Goal: Task Accomplishment & Management: Use online tool/utility

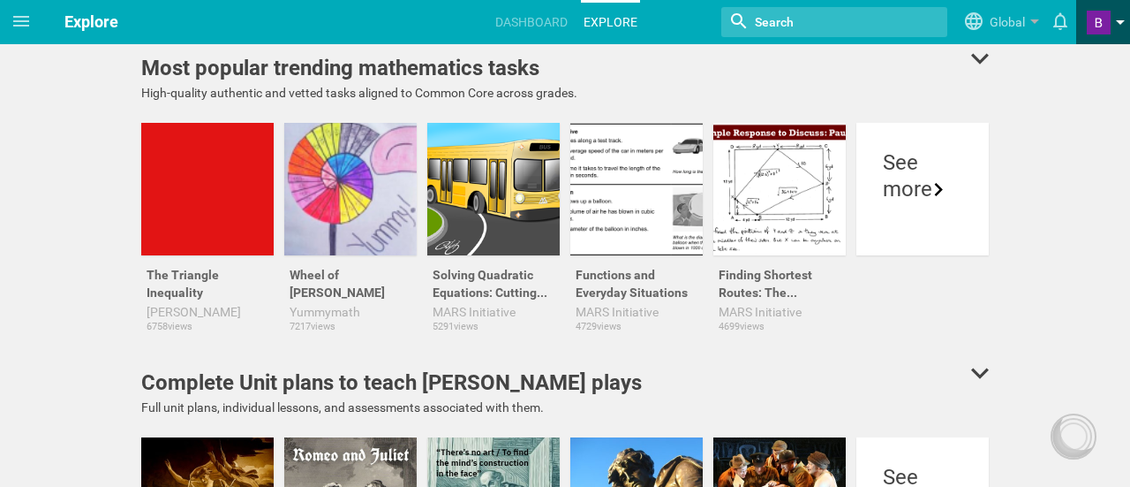
click at [1123, 17] on link at bounding box center [1108, 22] width 43 height 44
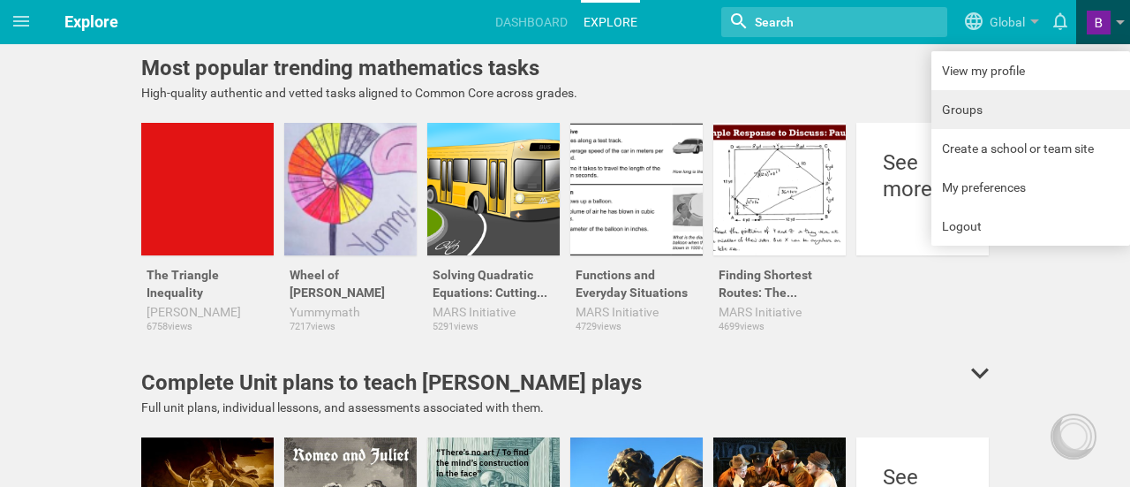
click at [969, 111] on link "Groups" at bounding box center [1031, 109] width 199 height 39
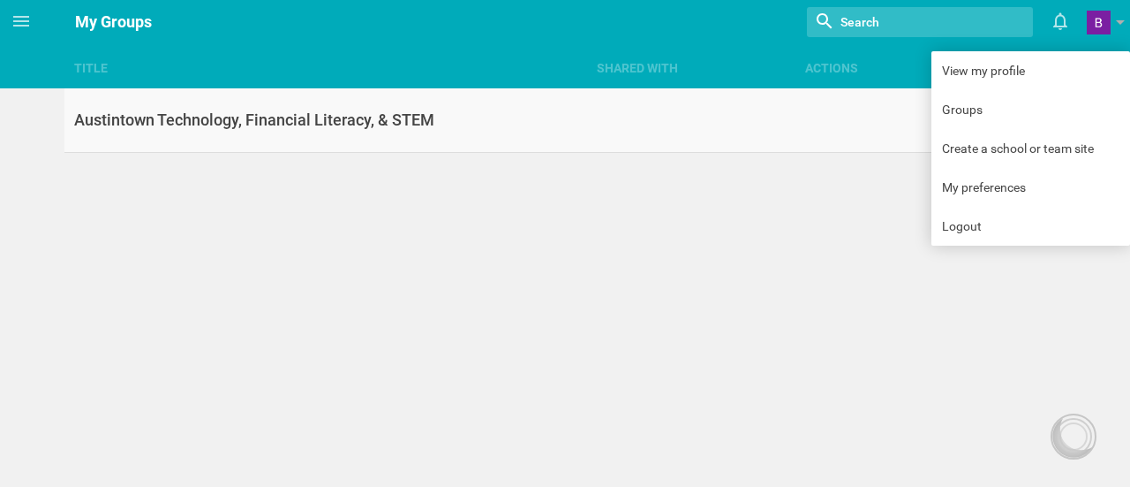
click at [416, 132] on link "Austintown Technology, Financial Literacy, & STEM" at bounding box center [586, 120] width 1045 height 64
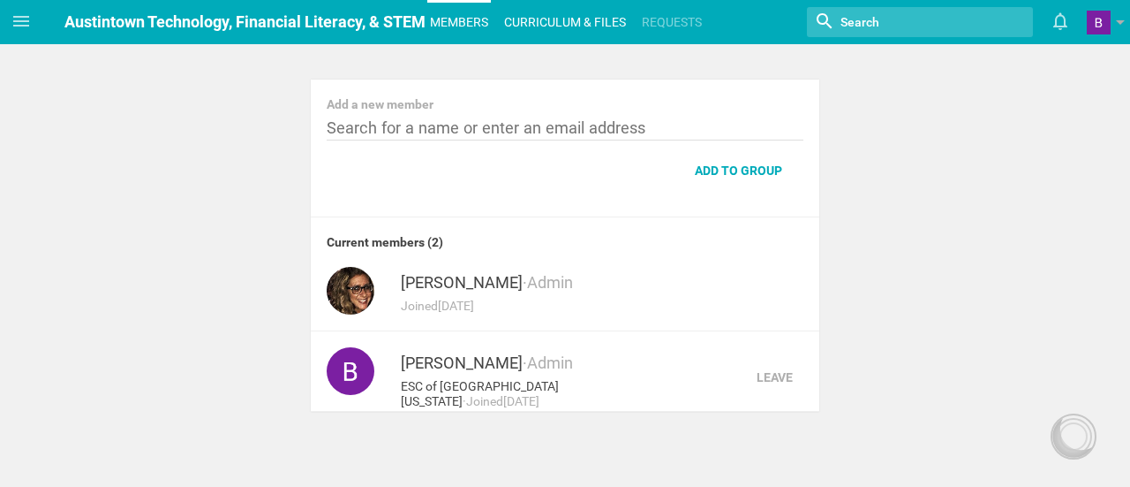
click at [574, 12] on link "Curriculum & files" at bounding box center [565, 22] width 127 height 39
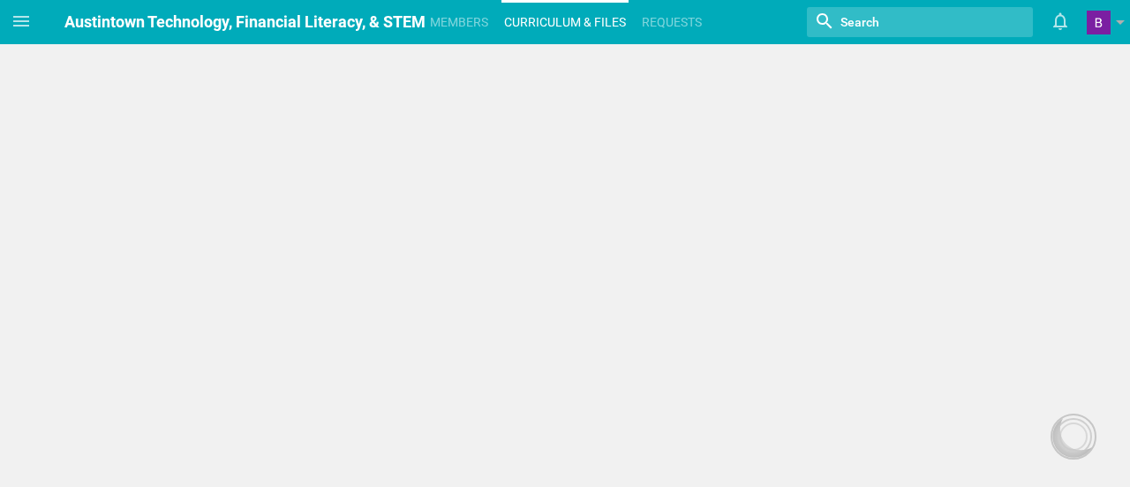
click at [595, 22] on link "Curriculum & files" at bounding box center [565, 22] width 127 height 39
click at [682, 19] on link "Requests" at bounding box center [671, 22] width 65 height 39
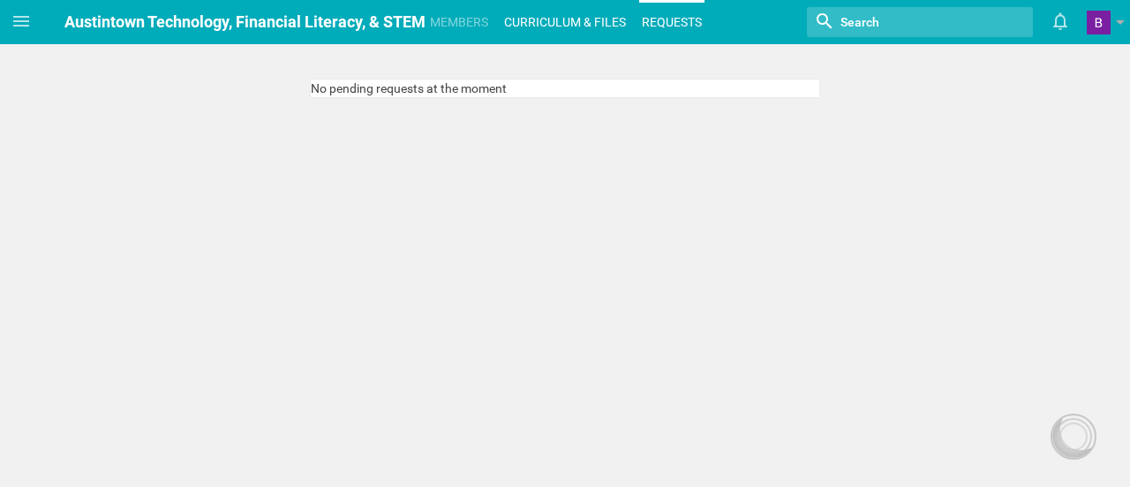
click at [574, 17] on link "Curriculum & files" at bounding box center [565, 22] width 127 height 39
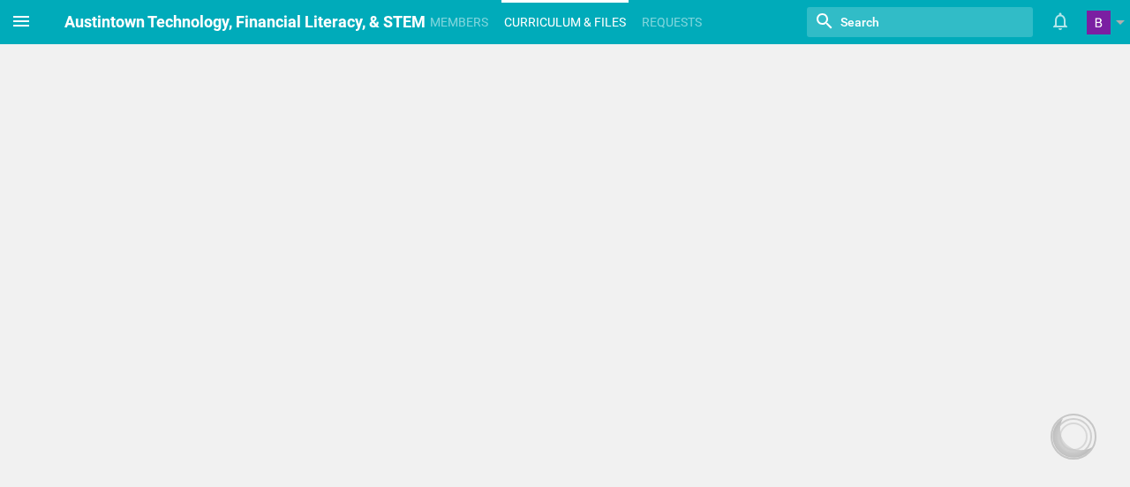
click at [7, 28] on span at bounding box center [21, 21] width 42 height 42
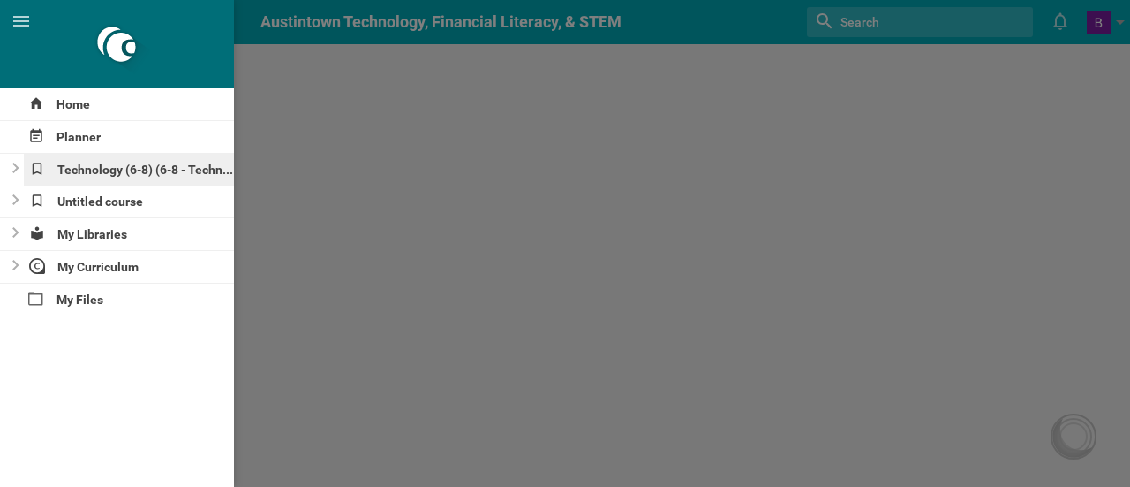
click at [104, 163] on div "Technology (6-8) (6-8 - Technology)" at bounding box center [129, 170] width 211 height 32
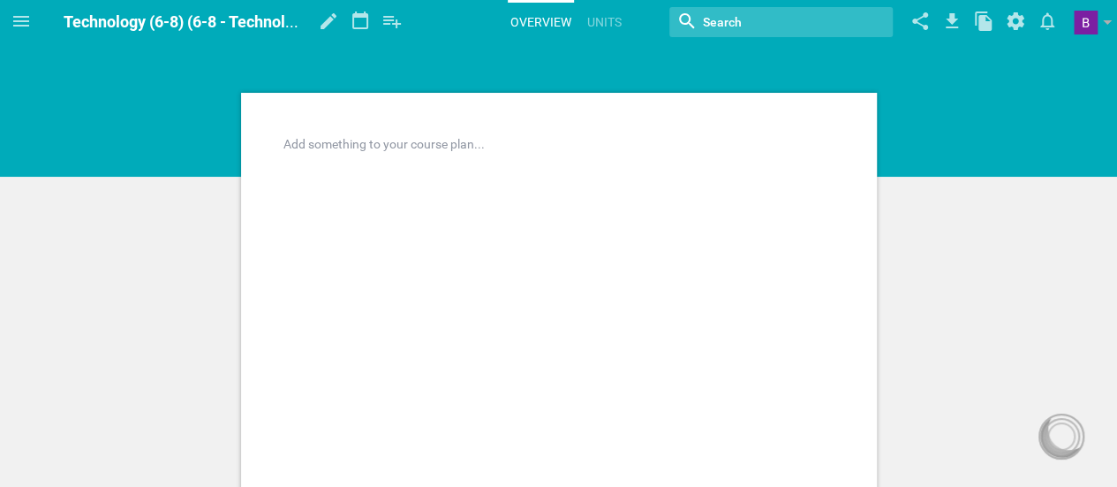
click at [460, 143] on div at bounding box center [559, 144] width 550 height 18
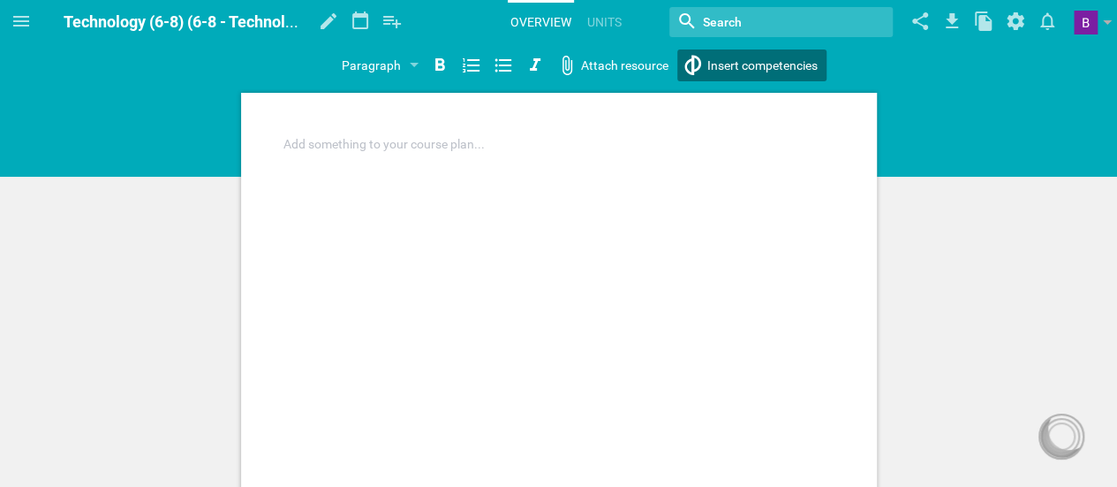
click at [735, 60] on div "Home Planner Technology (6-8) (6-8 - Technology) Untitled course My Libraries M…" at bounding box center [558, 243] width 1117 height 487
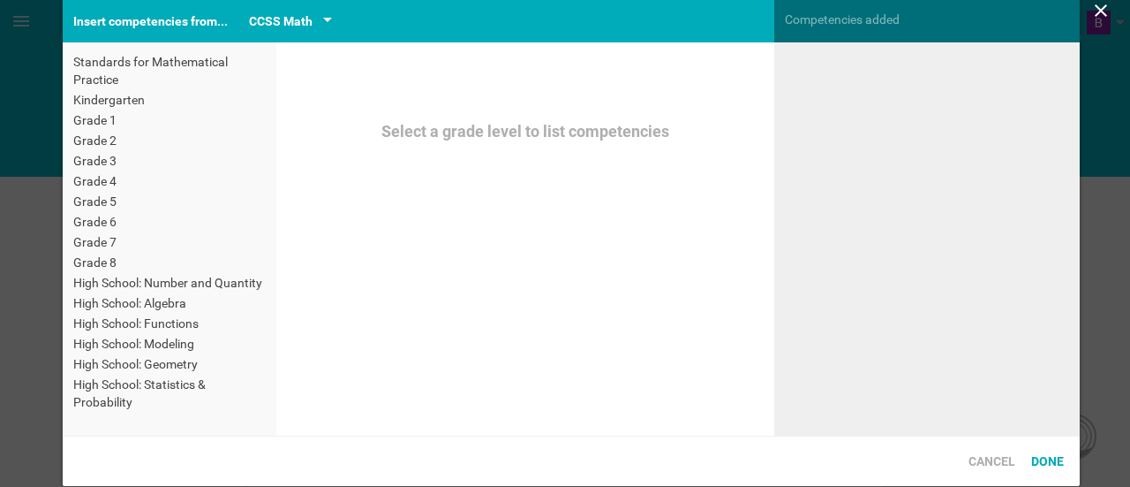
click at [288, 17] on div "CCSS Math" at bounding box center [281, 21] width 64 height 21
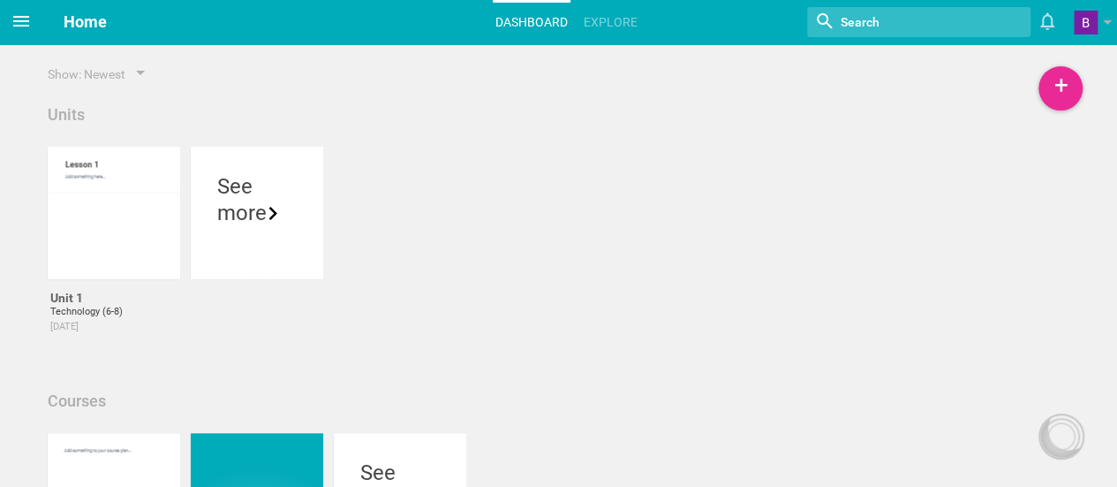
click at [16, 22] on icon at bounding box center [21, 21] width 21 height 21
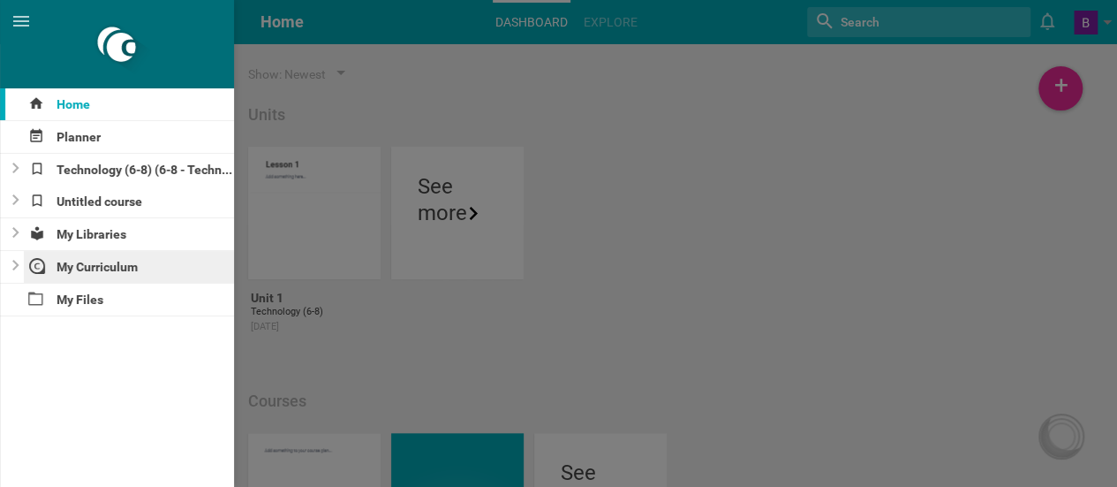
click at [117, 273] on div "My Curriculum" at bounding box center [129, 267] width 211 height 32
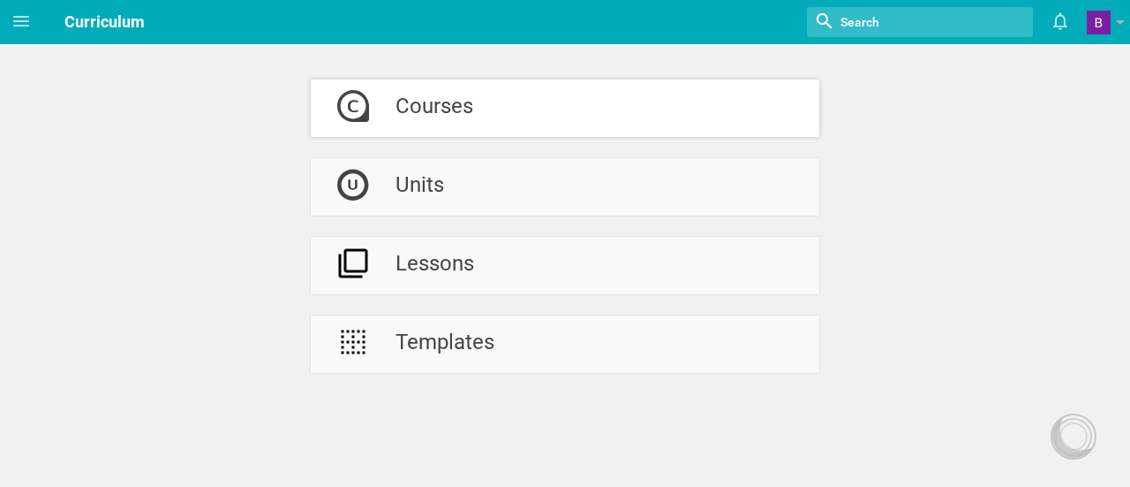
click at [450, 108] on div "Courses" at bounding box center [435, 107] width 78 height 57
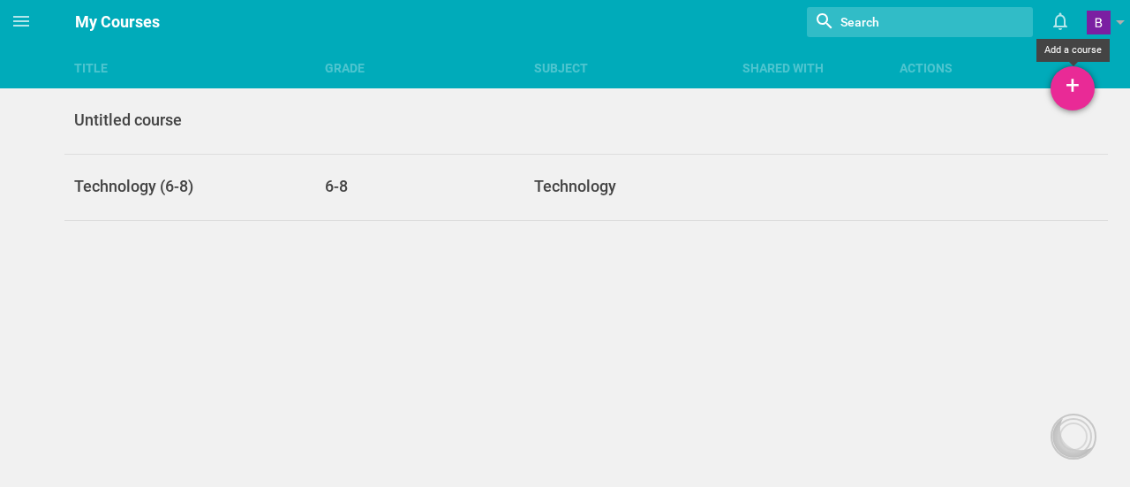
click at [1078, 88] on div "+" at bounding box center [1073, 88] width 44 height 44
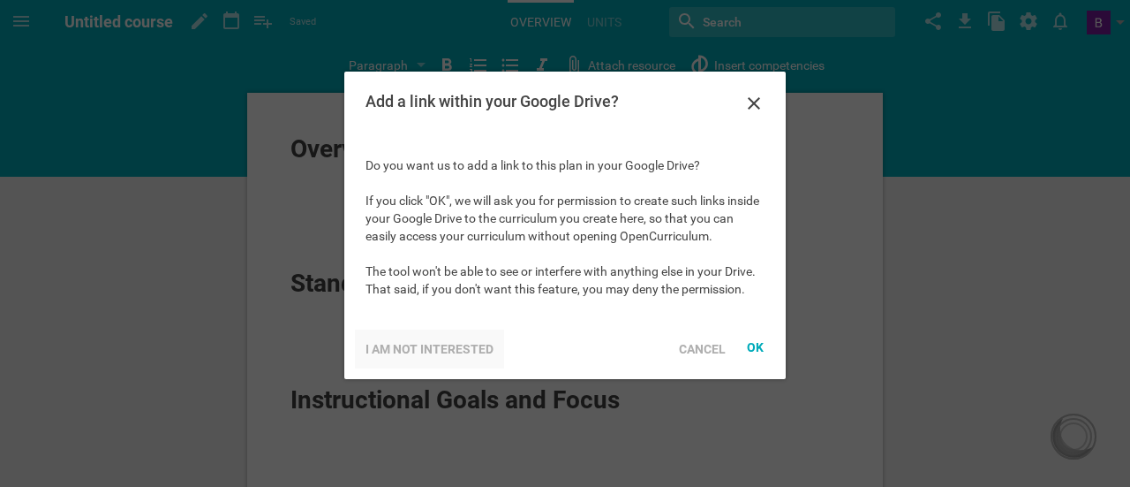
click at [449, 350] on div "I am not interested" at bounding box center [429, 348] width 149 height 39
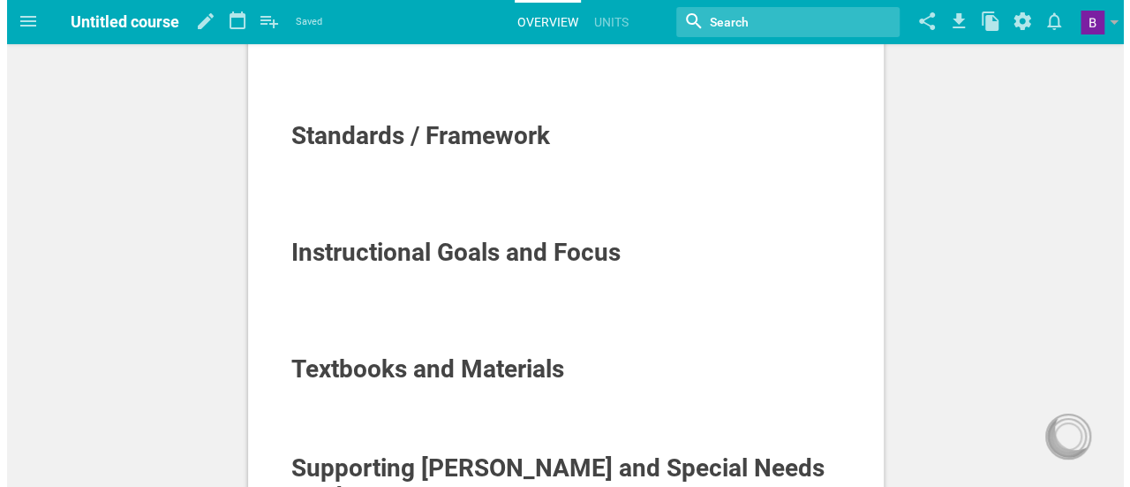
scroll to position [148, 0]
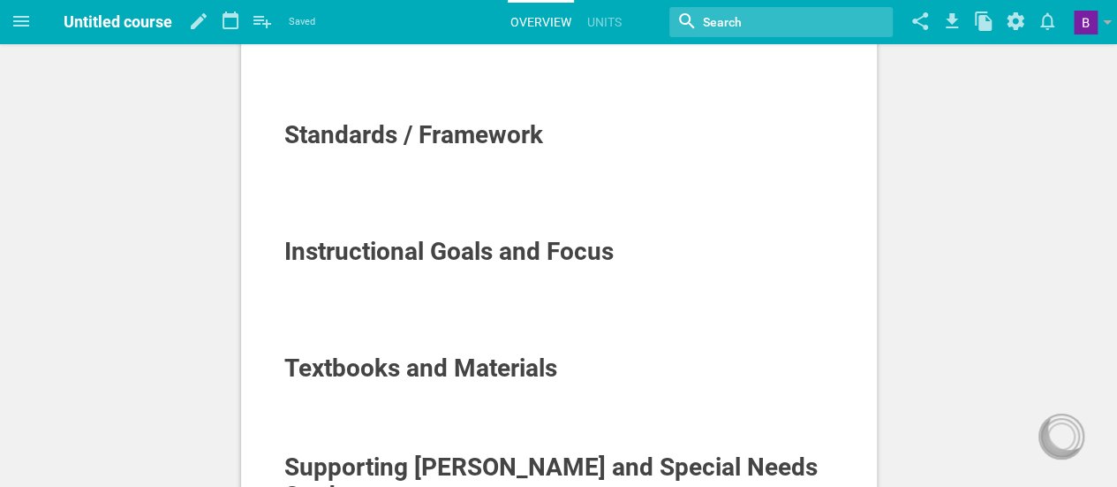
click at [458, 187] on div at bounding box center [559, 194] width 550 height 18
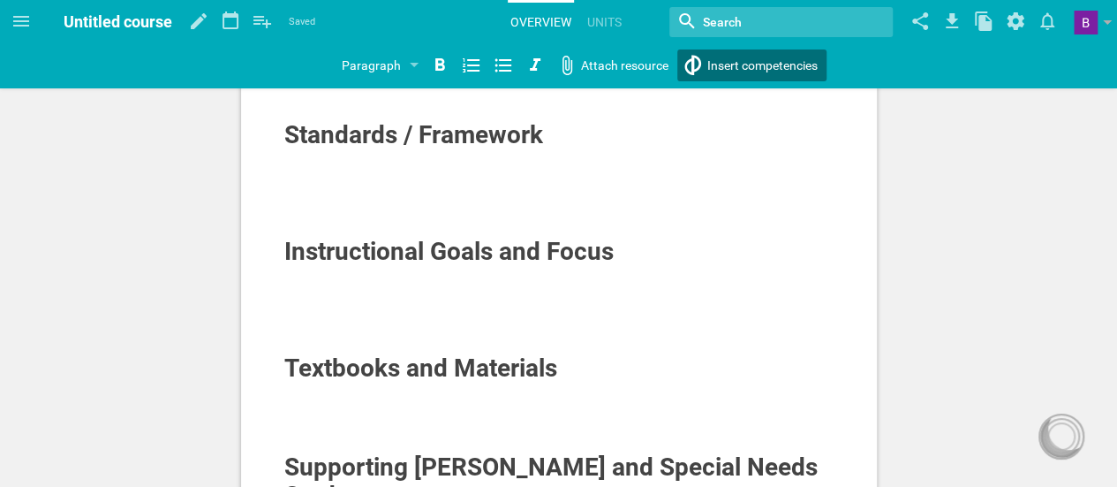
click at [758, 64] on div "Home Planner Technology (6-8) (6-8 - Technology) Untitled course Untitled cours…" at bounding box center [558, 95] width 1117 height 487
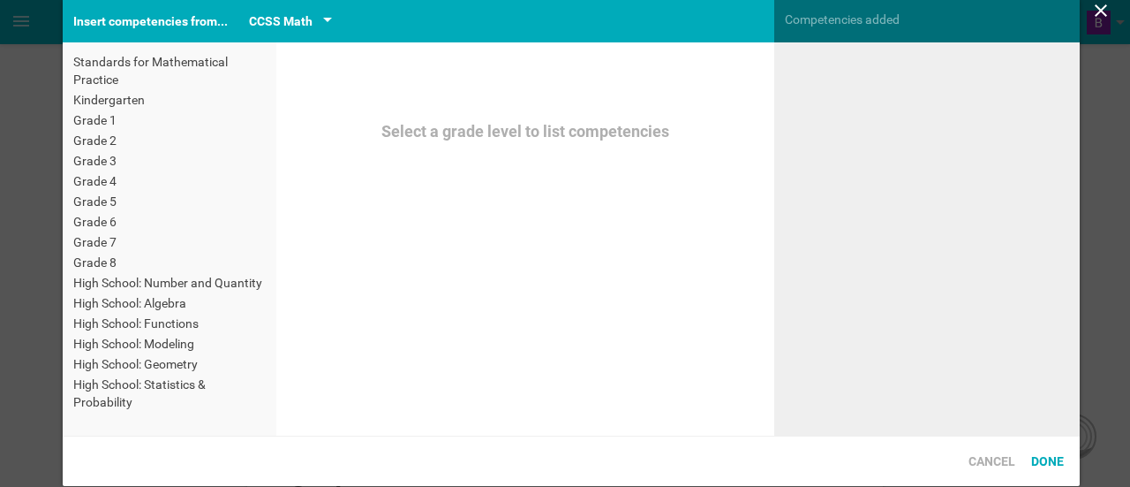
click at [319, 11] on div "CCSS Math" at bounding box center [290, 21] width 83 height 21
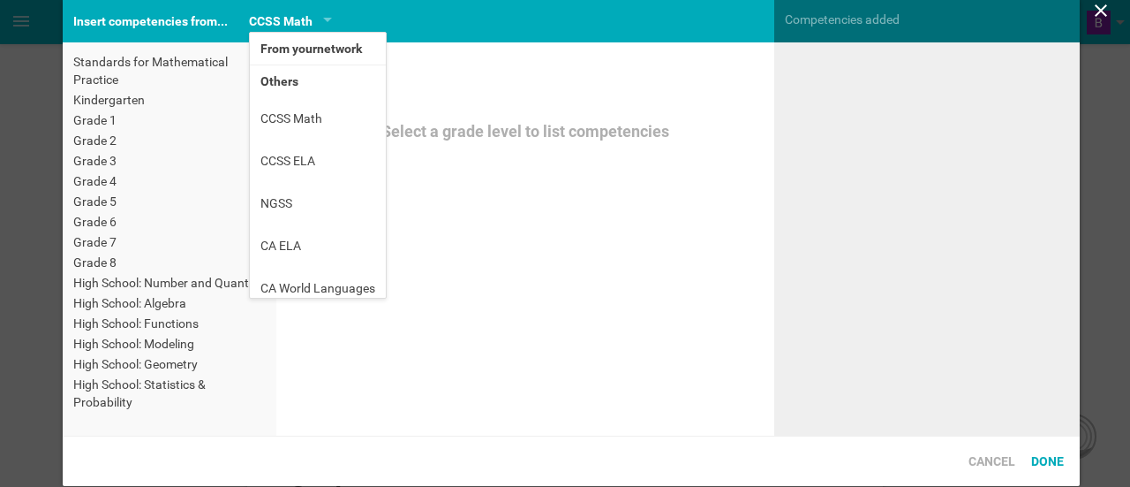
click at [158, 19] on div "Insert competencies from..." at bounding box center [151, 21] width 176 height 42
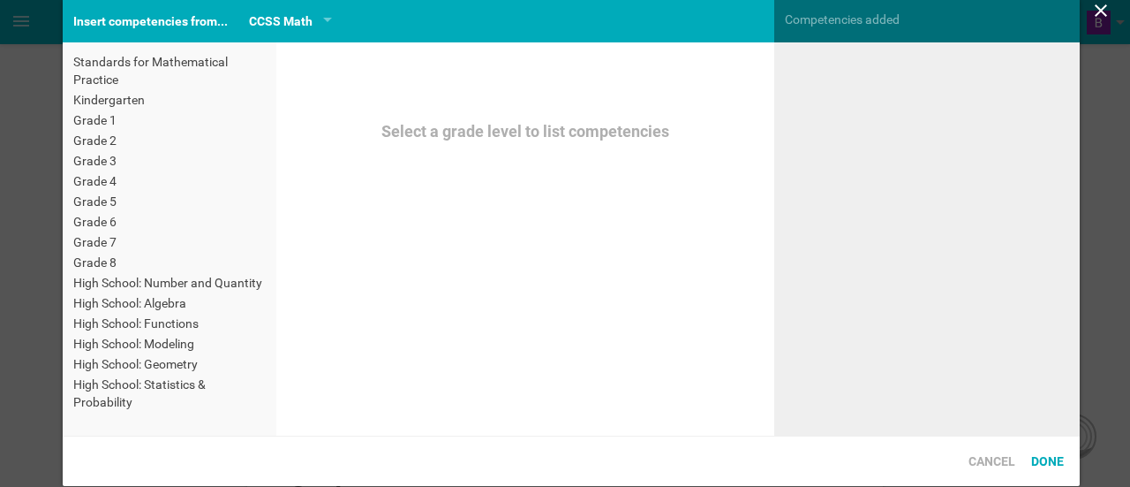
click at [871, 15] on div "Competencies added" at bounding box center [927, 19] width 306 height 39
click at [1102, 7] on icon at bounding box center [1101, 10] width 21 height 21
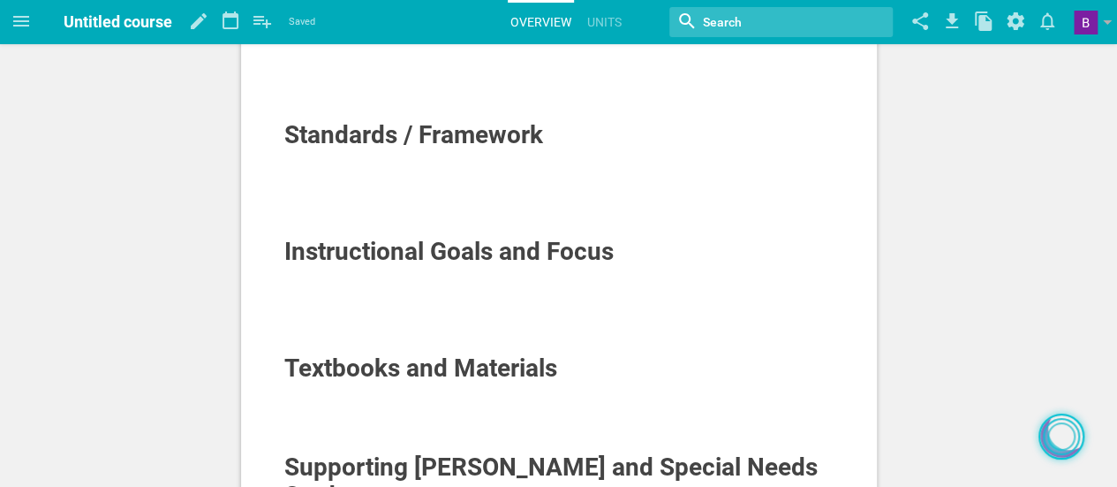
click at [1047, 444] on div at bounding box center [1061, 436] width 37 height 37
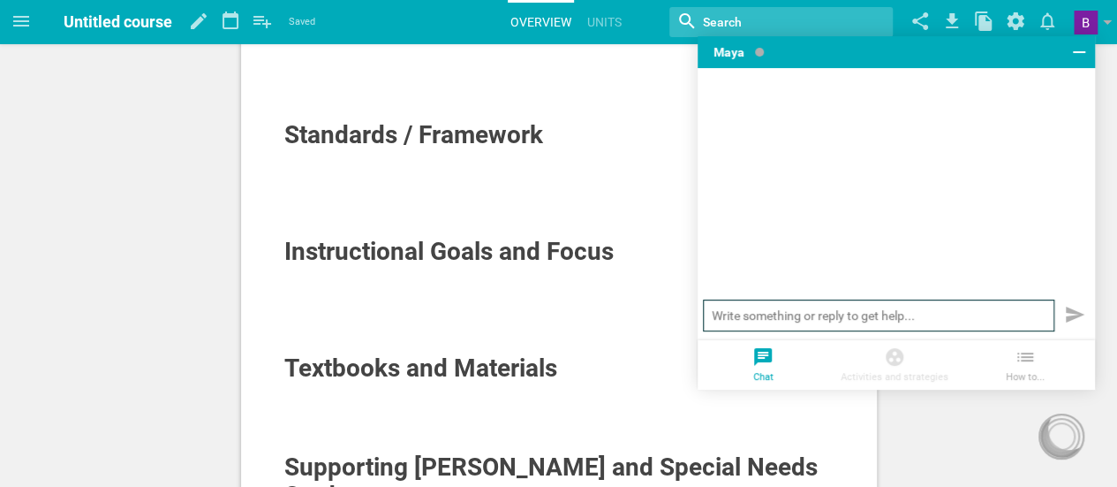
click at [840, 315] on input "text" at bounding box center [878, 315] width 351 height 32
type input "The CS comptentencies are not included"
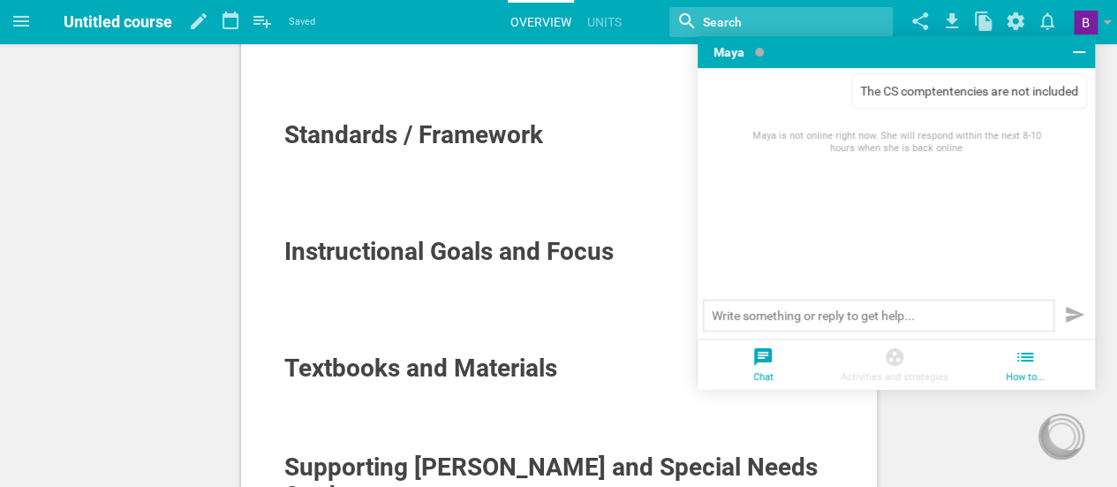
click at [1031, 359] on icon at bounding box center [1025, 356] width 21 height 21
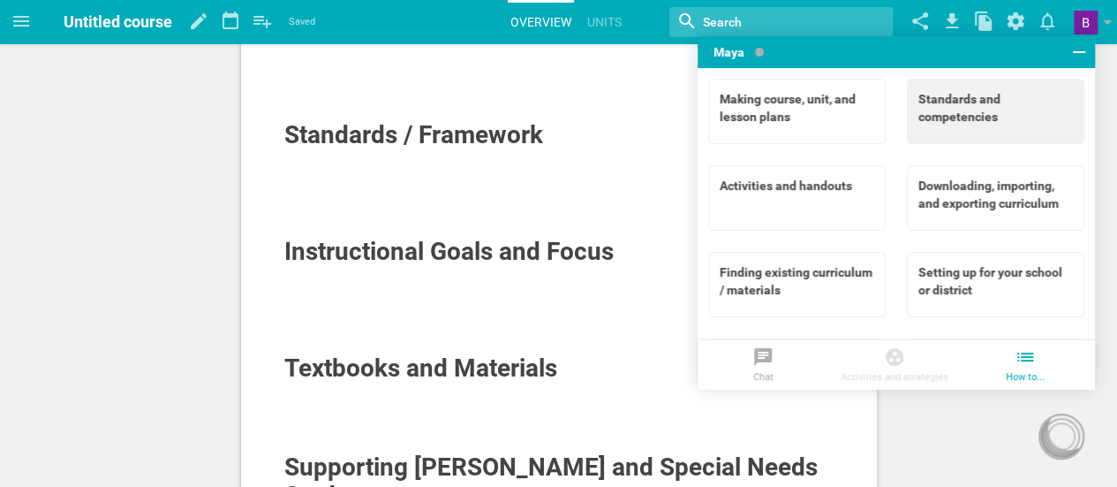
click at [1015, 91] on div "Standards and competencies" at bounding box center [995, 107] width 155 height 35
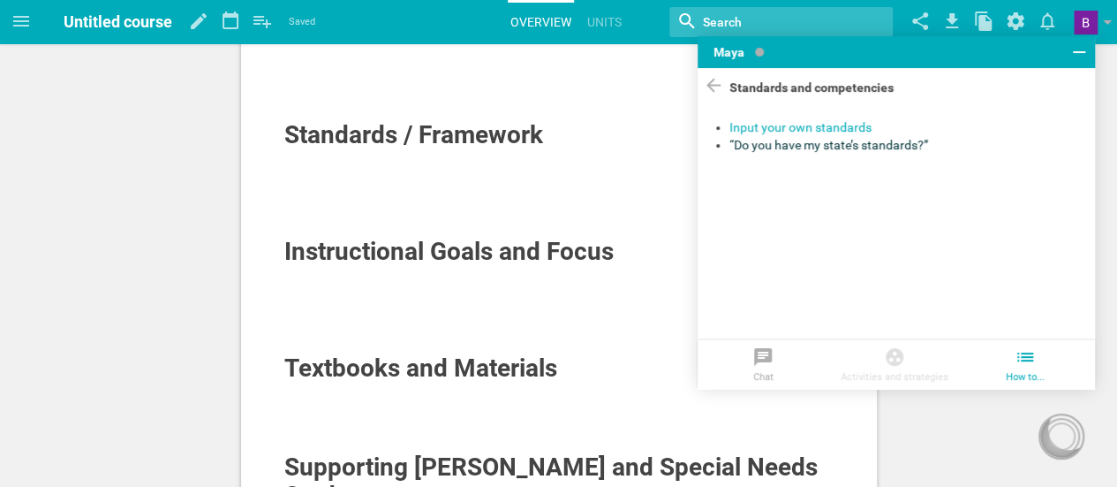
click at [807, 147] on div "“Do you have my state’s standards?”" at bounding box center [904, 145] width 350 height 18
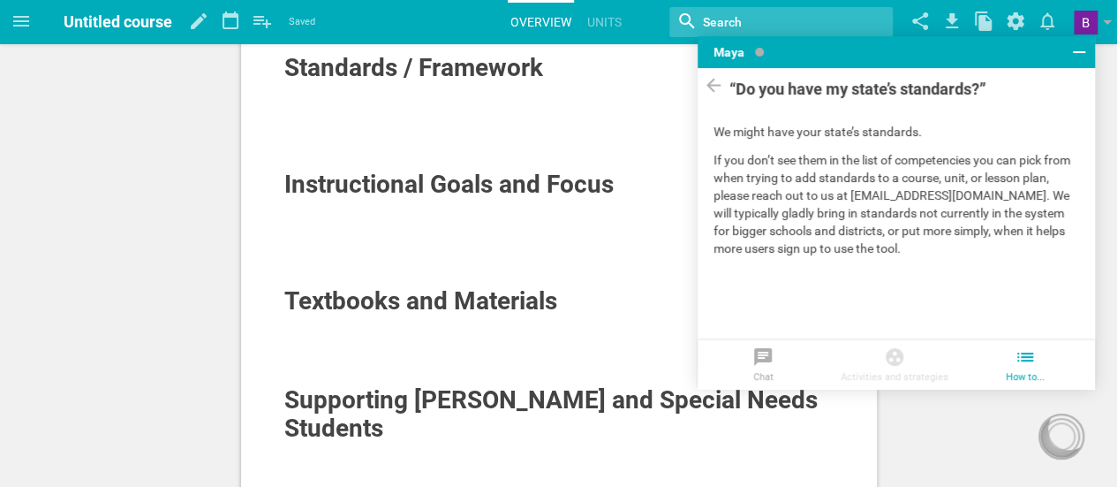
scroll to position [64, 0]
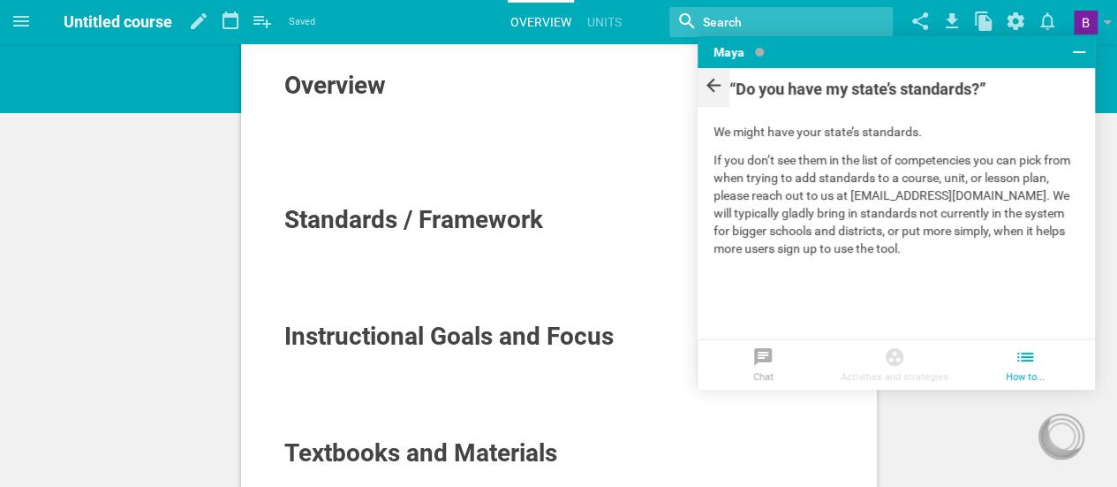
click at [707, 86] on icon at bounding box center [713, 85] width 14 height 14
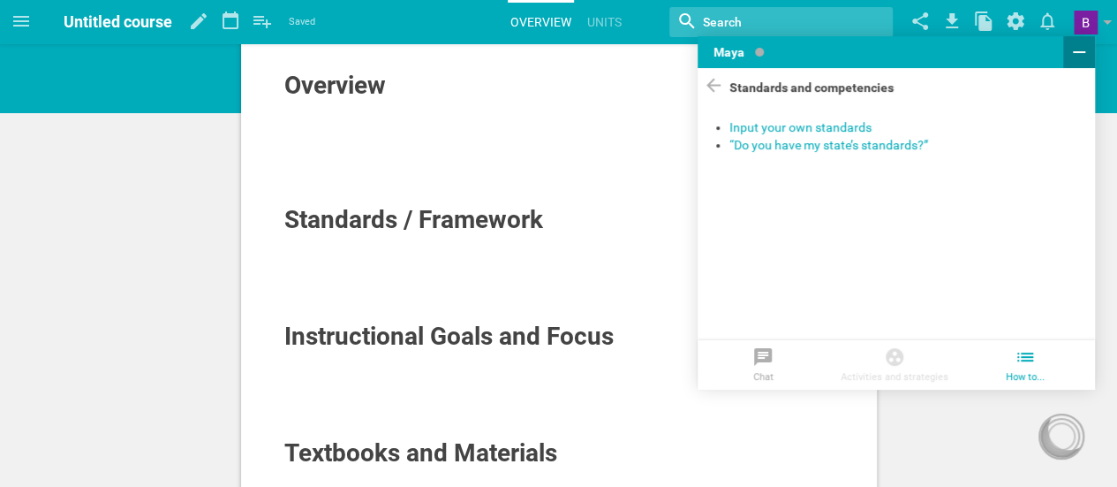
click at [1072, 52] on icon at bounding box center [1078, 52] width 21 height 21
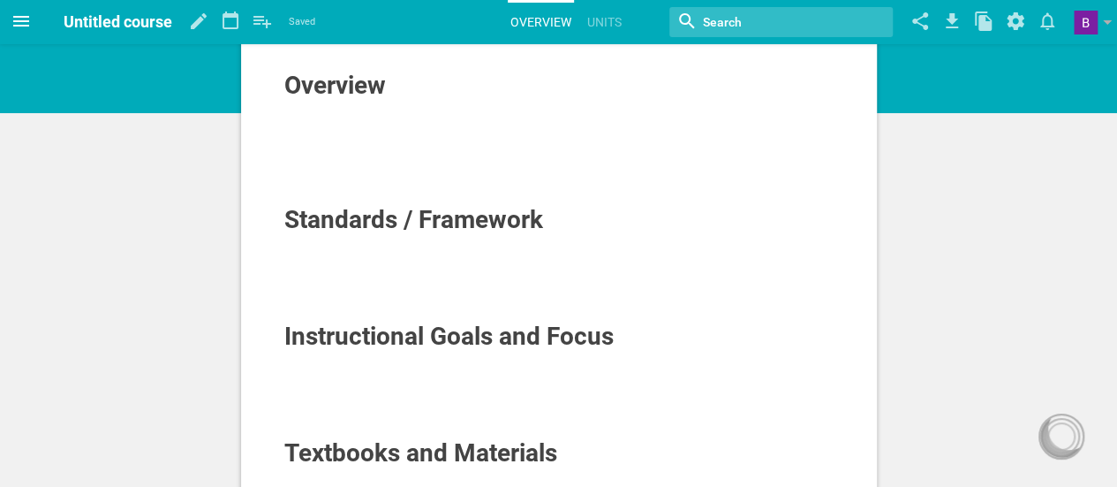
click at [12, 27] on icon at bounding box center [21, 21] width 21 height 21
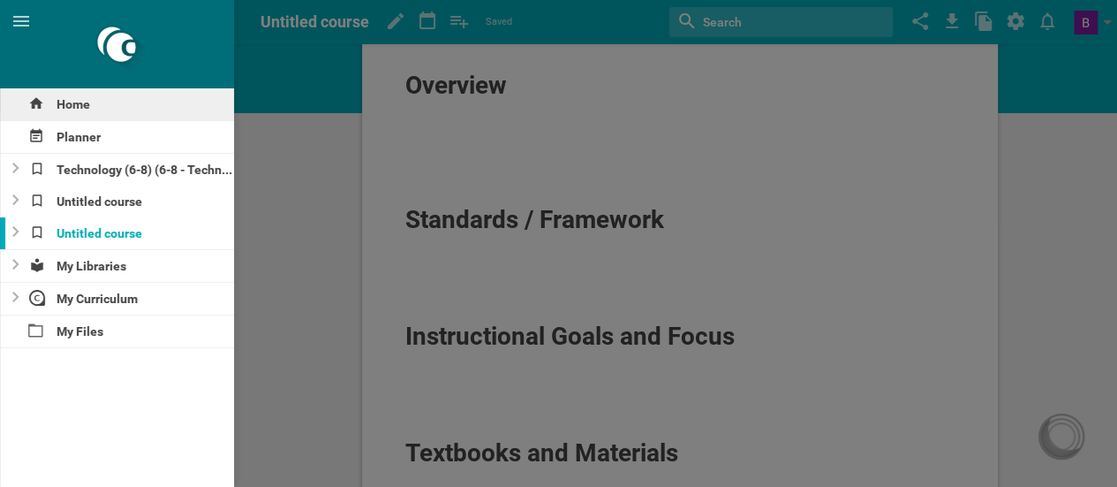
click at [68, 114] on div "Home" at bounding box center [117, 104] width 234 height 32
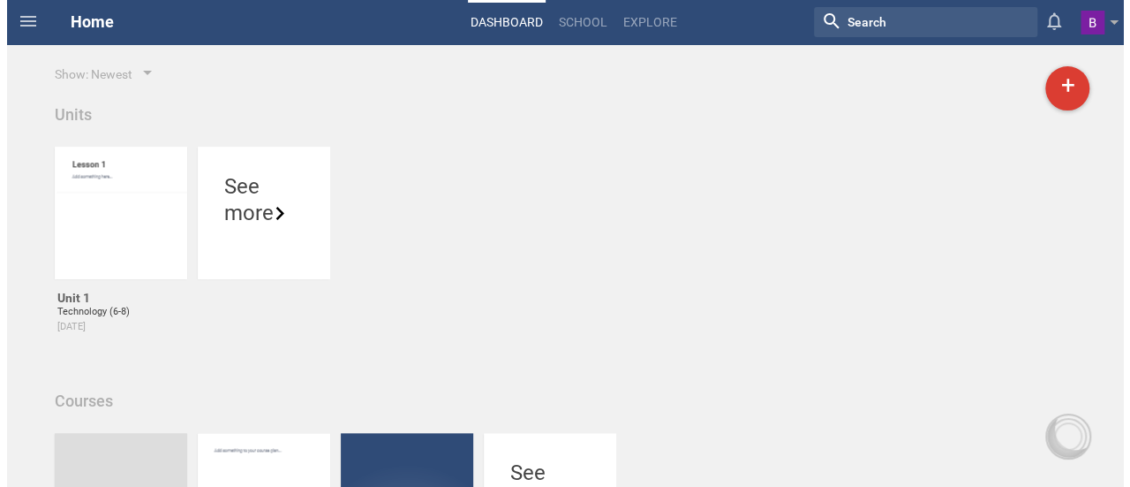
scroll to position [189, 0]
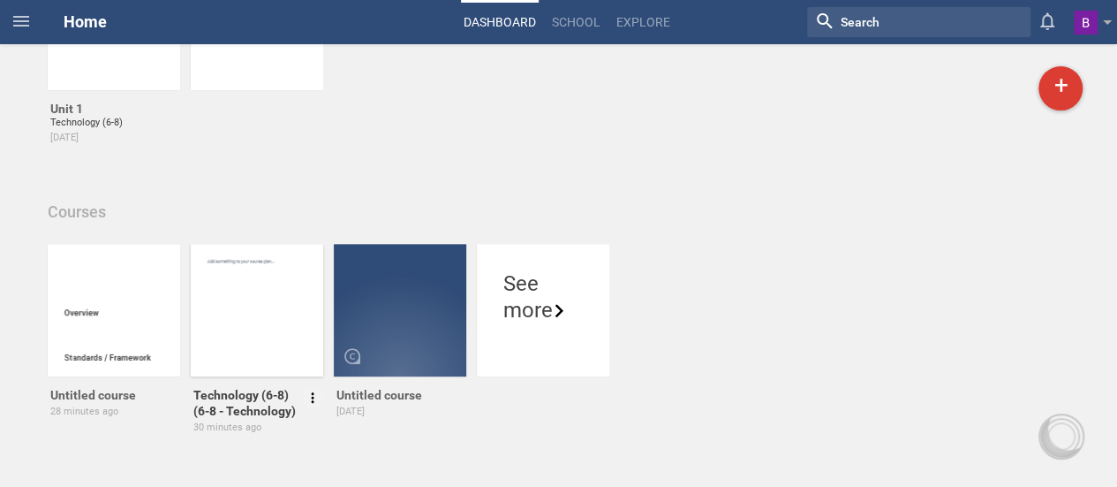
click at [240, 335] on div at bounding box center [267, 349] width 132 height 30
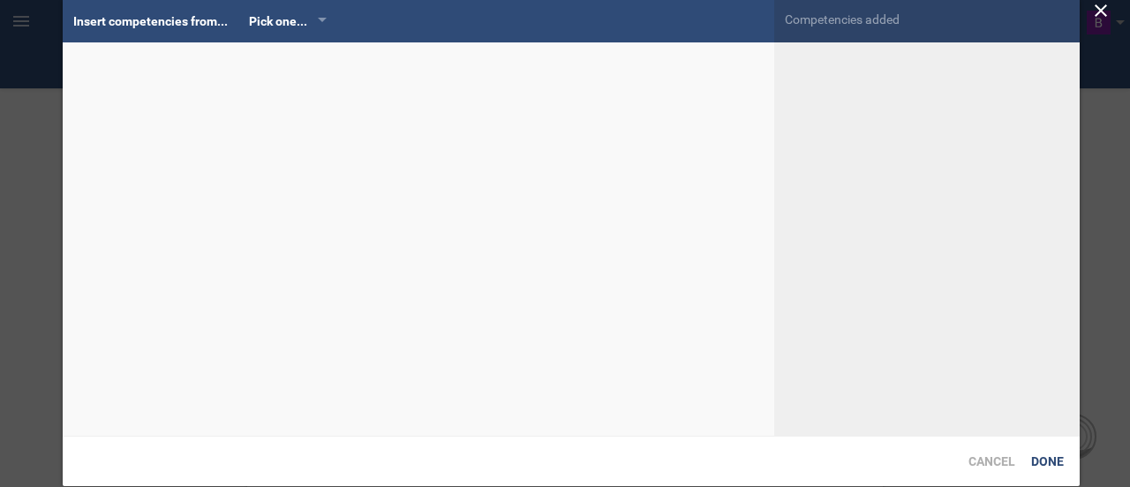
click at [781, 58] on div "Home Planner My Libraries My Curriculum My Files Technology (6-8) (6-8 - Techno…" at bounding box center [565, 54] width 1130 height 487
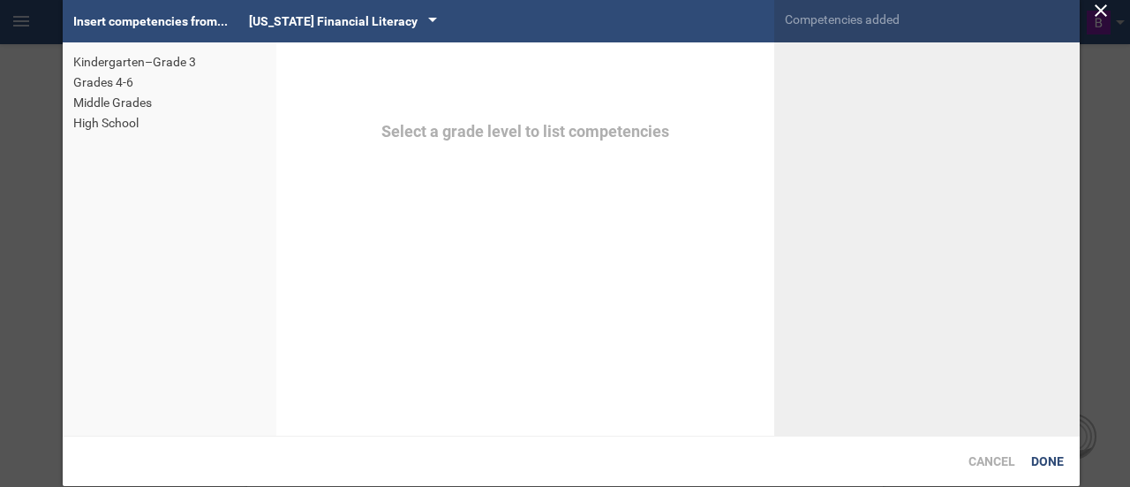
click at [371, 23] on div "[US_STATE] Financial Literacy" at bounding box center [333, 21] width 169 height 21
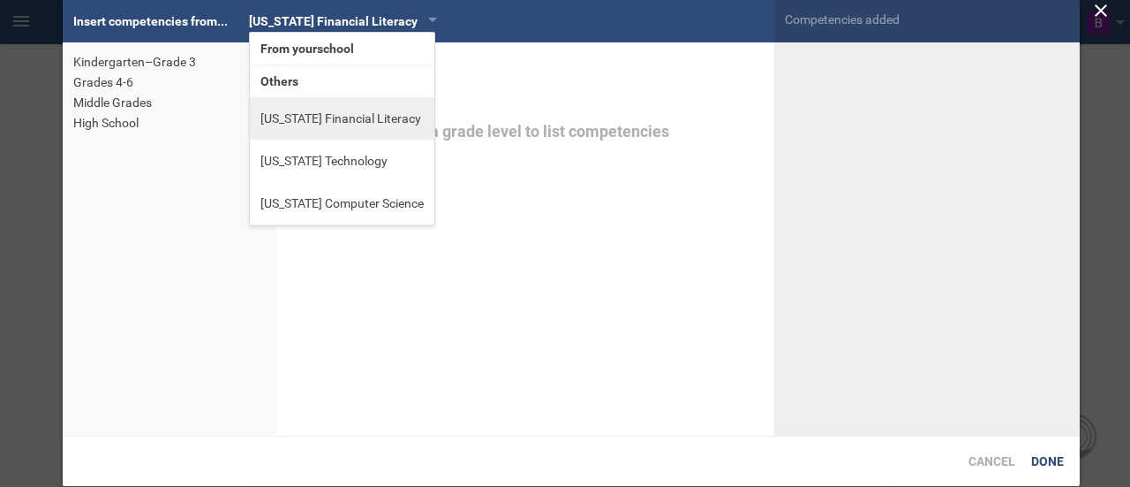
click at [350, 119] on li "[US_STATE] Financial Literacy" at bounding box center [342, 118] width 185 height 42
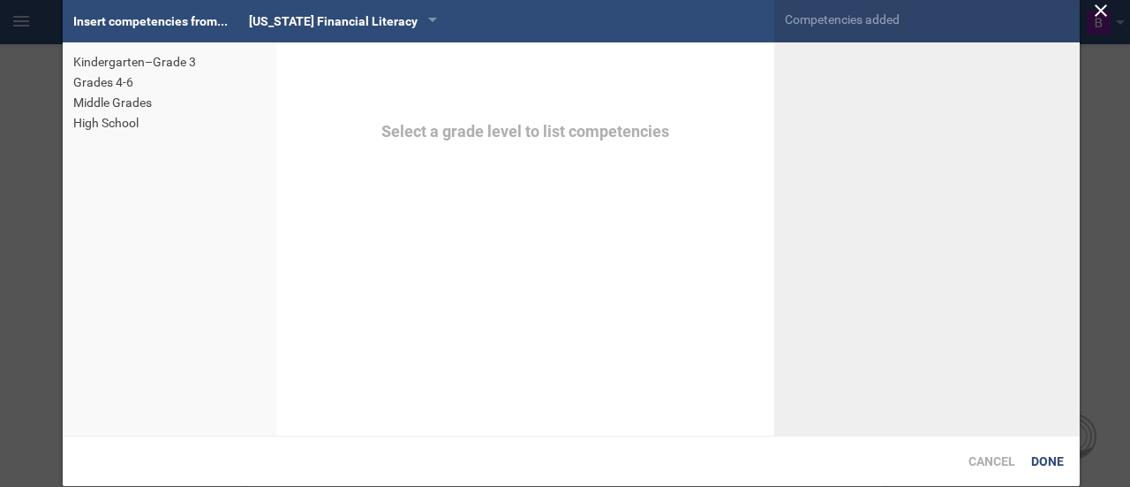
click at [109, 81] on div "Grades 4-6" at bounding box center [169, 82] width 193 height 18
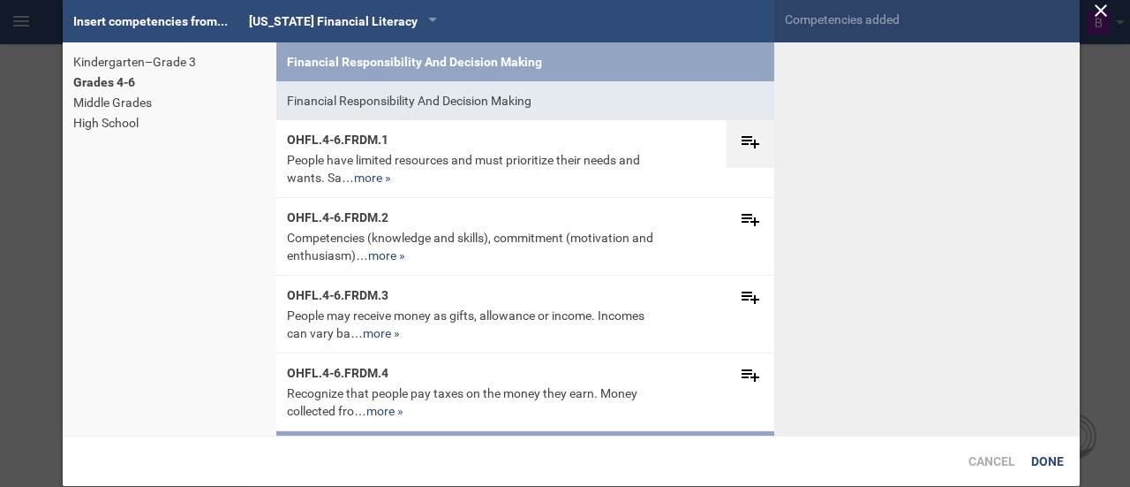
click at [742, 138] on icon at bounding box center [751, 142] width 18 height 12
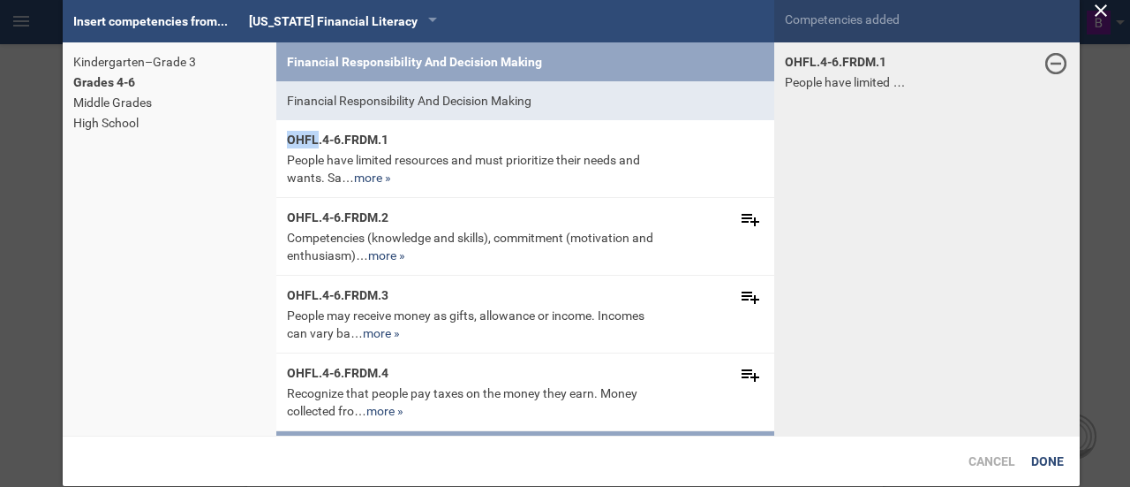
click at [736, 138] on div "OHFL.4-6.FRDM.1 People have limited resources and must prioritize their needs a…" at bounding box center [525, 159] width 498 height 78
click at [742, 221] on icon at bounding box center [751, 220] width 18 height 12
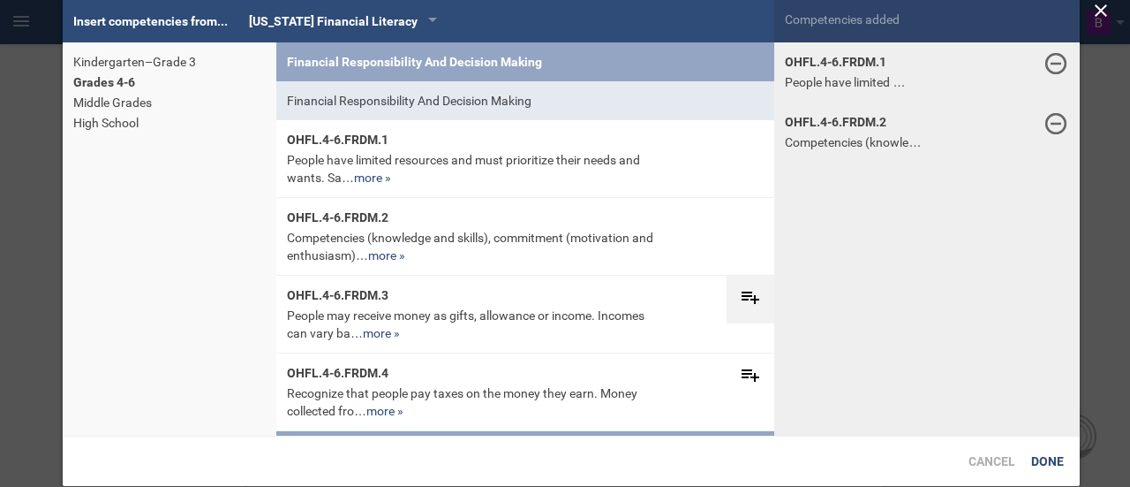
click at [740, 305] on icon at bounding box center [750, 296] width 21 height 21
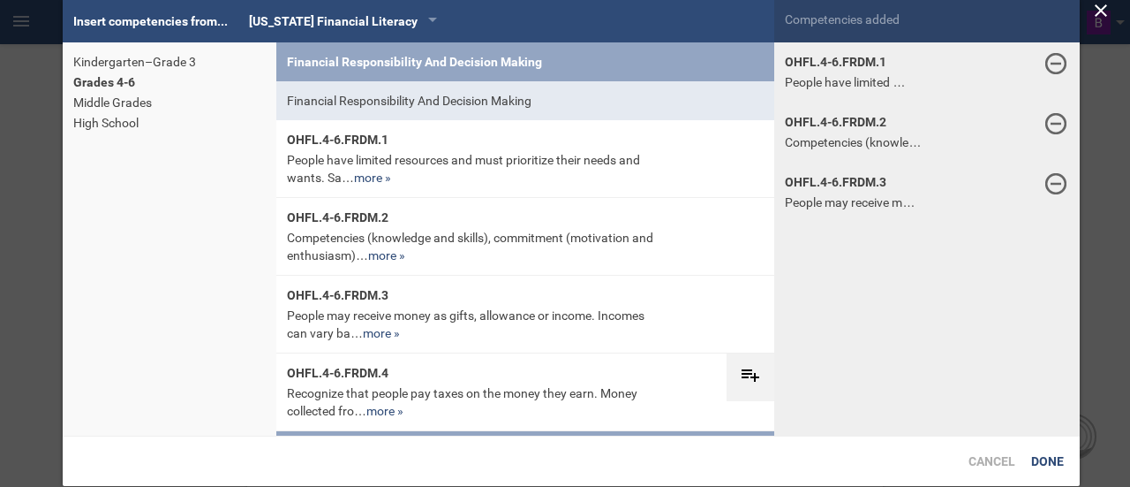
click at [742, 372] on icon at bounding box center [751, 375] width 18 height 12
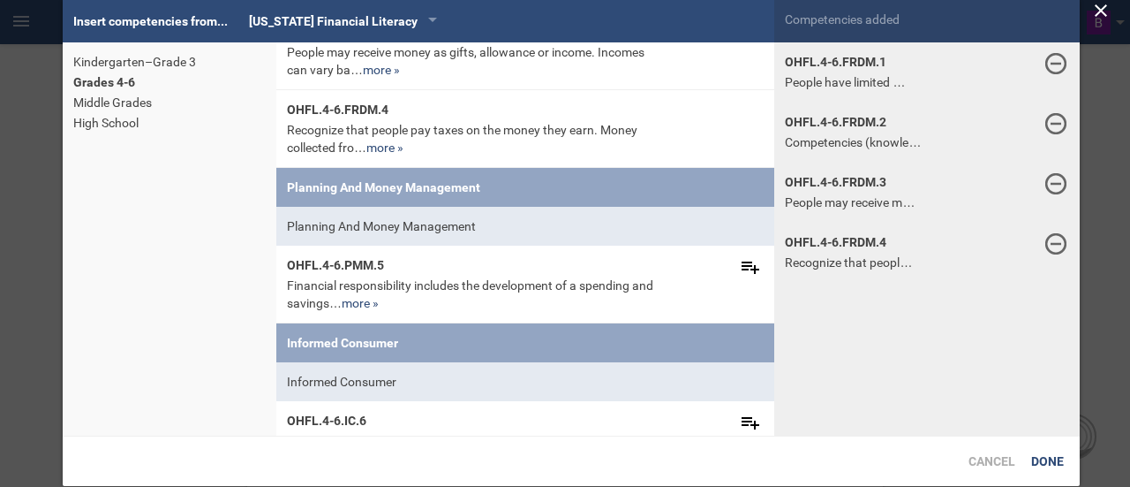
scroll to position [264, 0]
click at [742, 255] on icon at bounding box center [750, 265] width 21 height 21
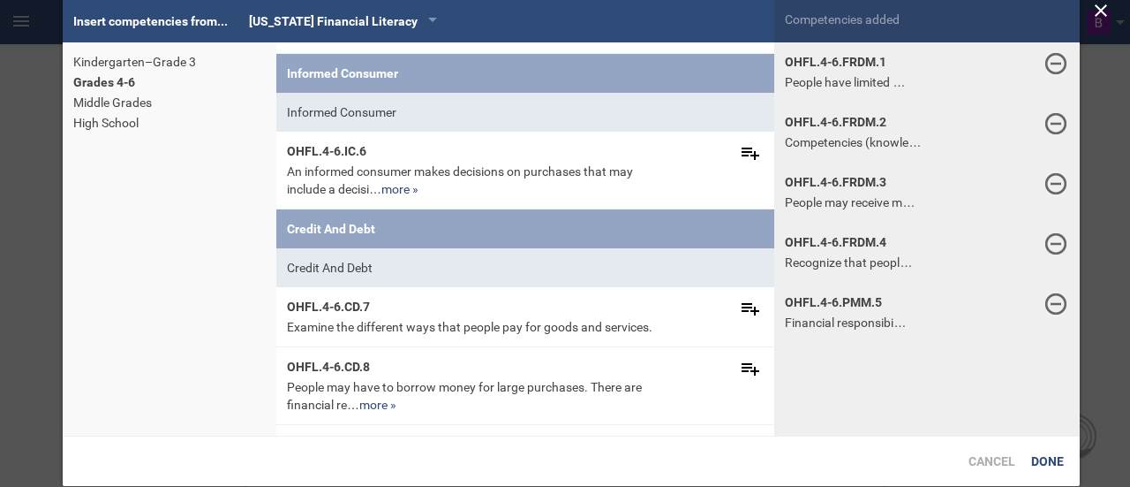
scroll to position [533, 0]
click at [745, 162] on div at bounding box center [751, 154] width 48 height 26
click at [740, 312] on icon at bounding box center [750, 307] width 21 height 21
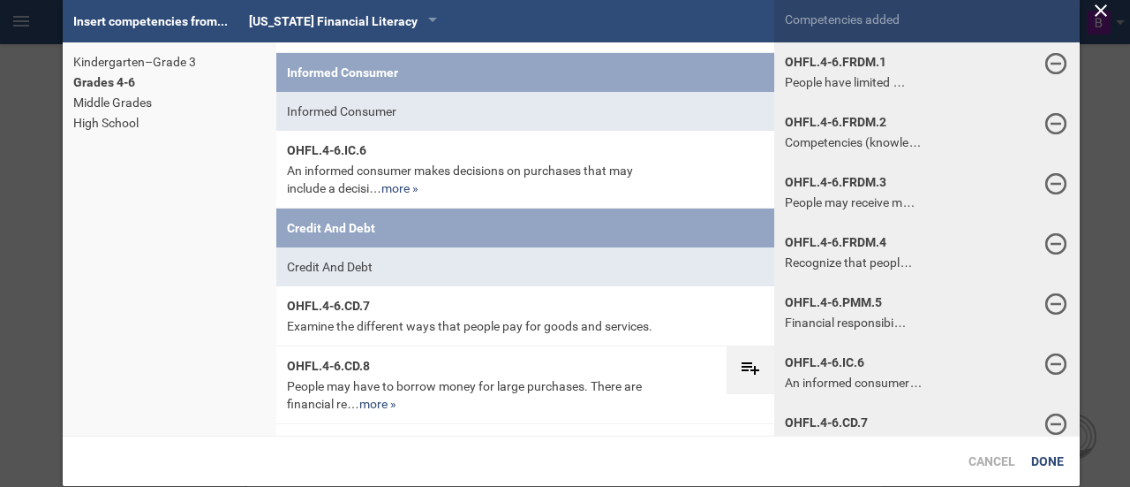
click at [742, 374] on icon at bounding box center [751, 368] width 18 height 12
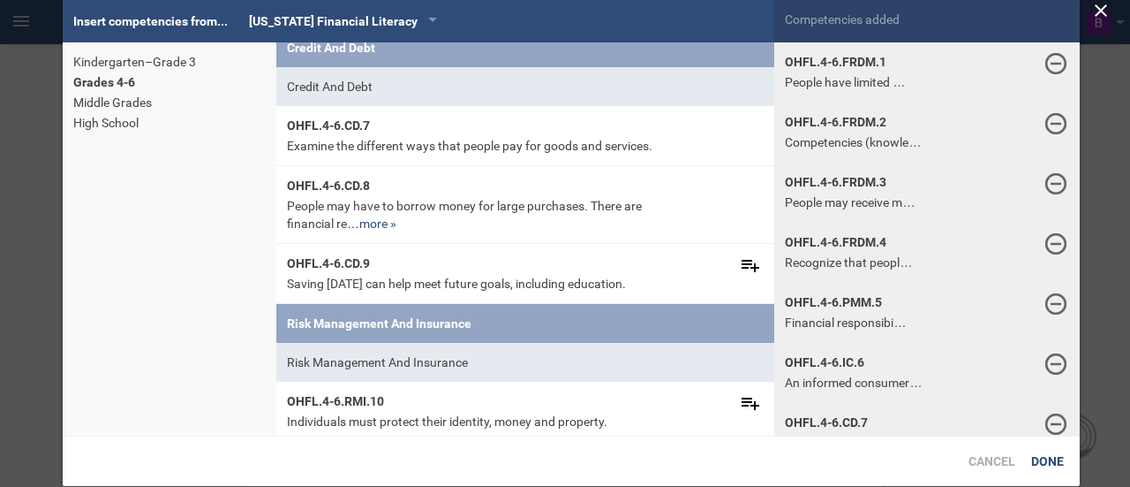
scroll to position [723, 0]
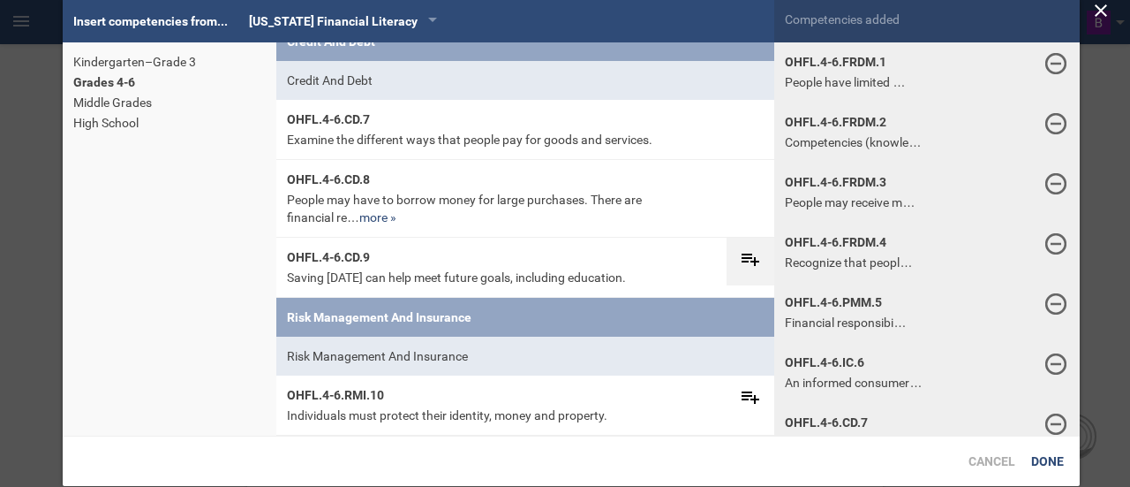
click at [745, 274] on div at bounding box center [751, 261] width 48 height 26
click at [740, 407] on icon at bounding box center [750, 396] width 21 height 21
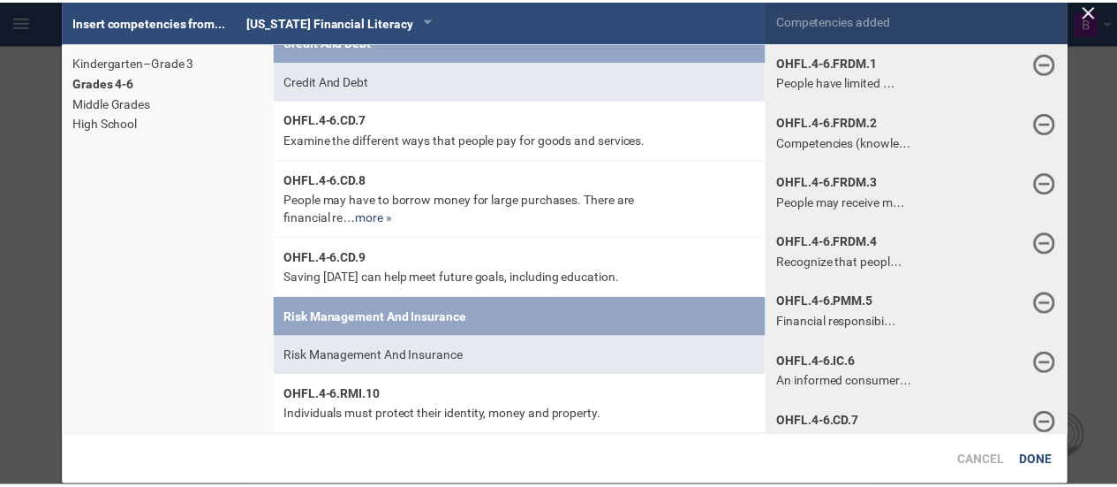
scroll to position [734, 0]
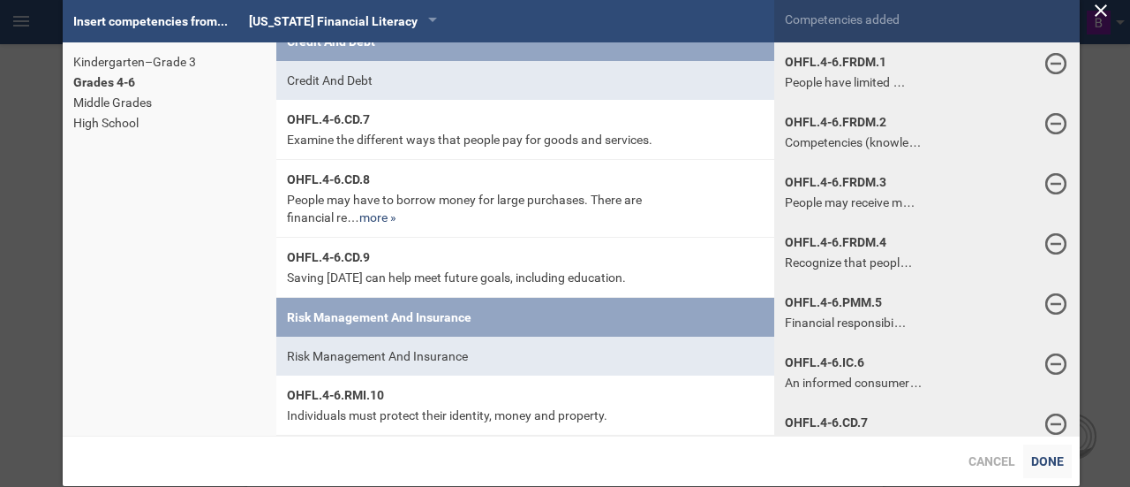
click at [1056, 460] on div "Done" at bounding box center [1047, 461] width 49 height 34
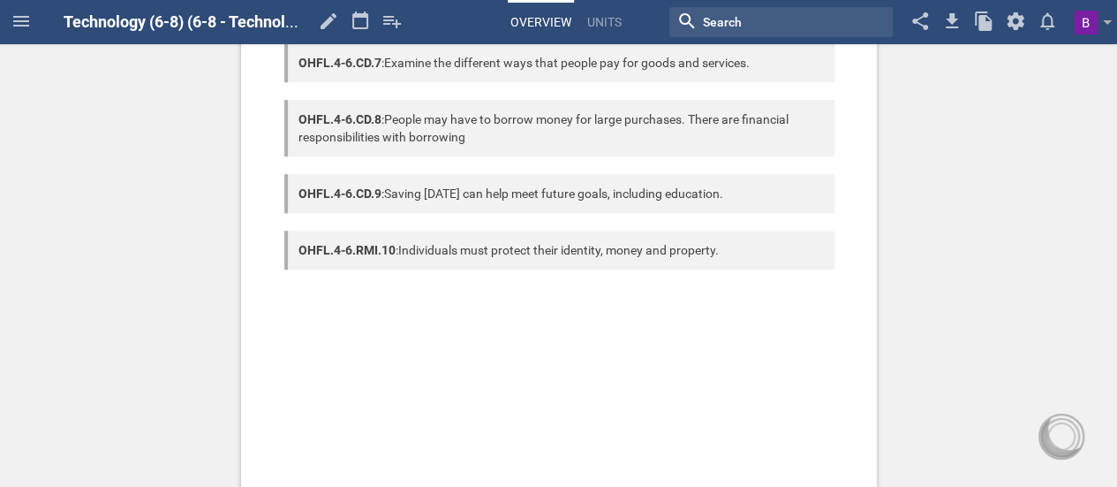
scroll to position [685, 0]
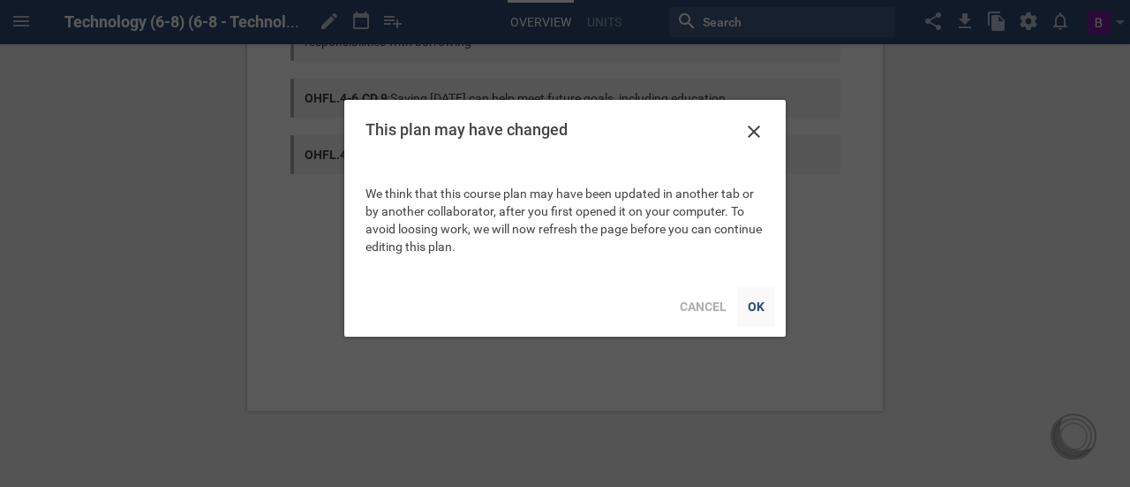
click at [755, 303] on div "OK" at bounding box center [756, 306] width 38 height 39
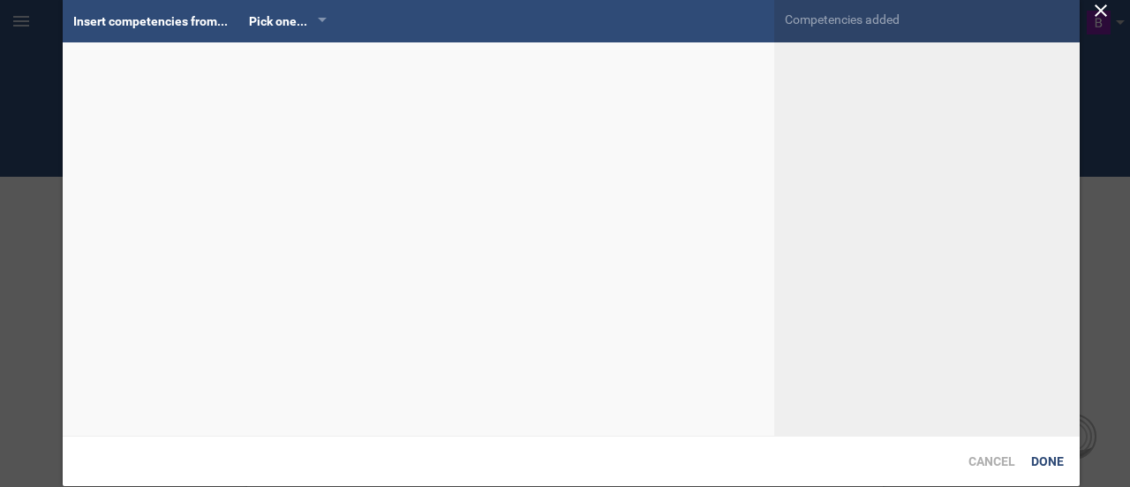
click at [738, 57] on div "Home Planner My Libraries My Curriculum My Files Technology (6-8) (6-8 - Techno…" at bounding box center [565, 243] width 1130 height 487
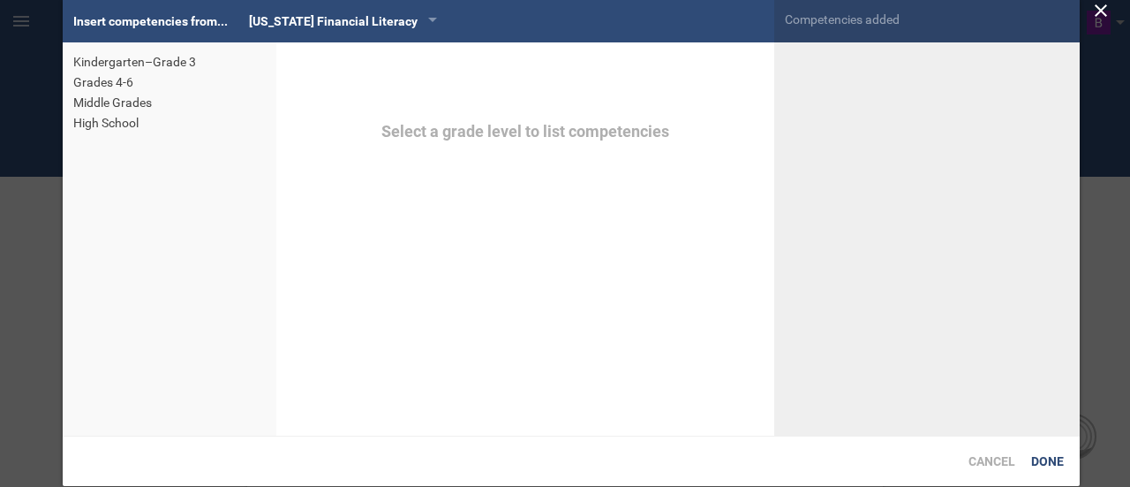
click at [162, 68] on div "Kindergarten–Grade 3" at bounding box center [169, 62] width 193 height 18
click at [124, 87] on div "Grades 4-6" at bounding box center [169, 82] width 193 height 18
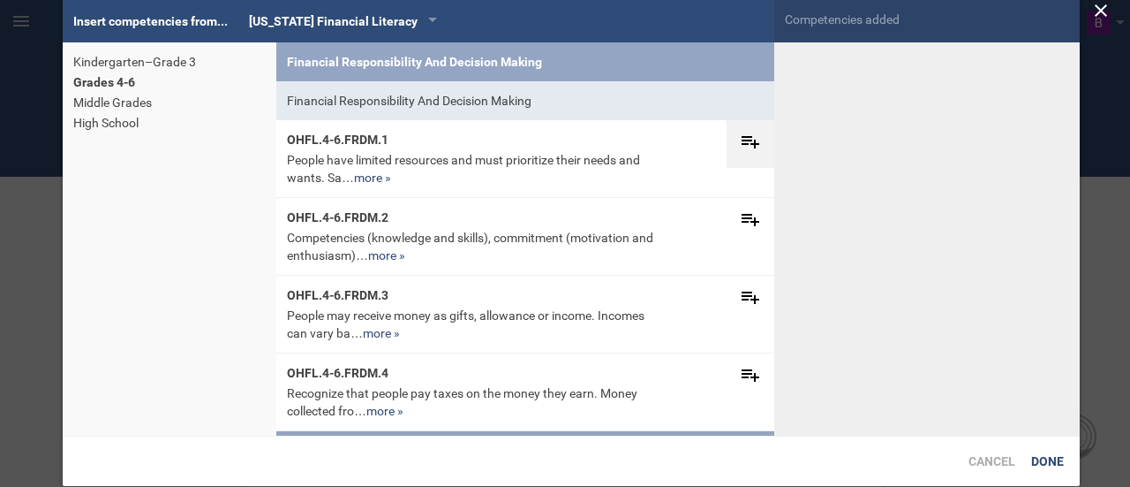
click at [743, 141] on icon at bounding box center [750, 141] width 21 height 21
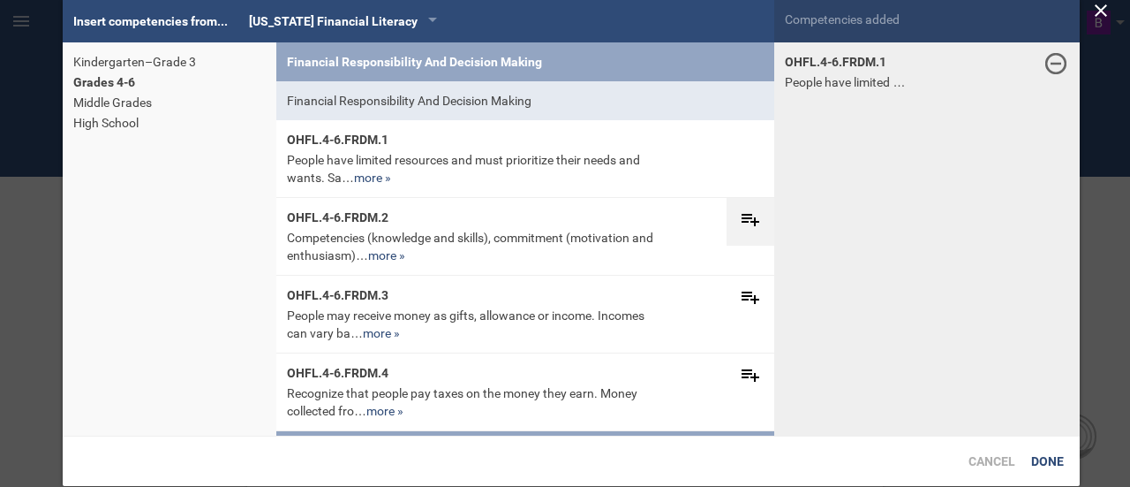
click at [736, 235] on div at bounding box center [751, 222] width 48 height 48
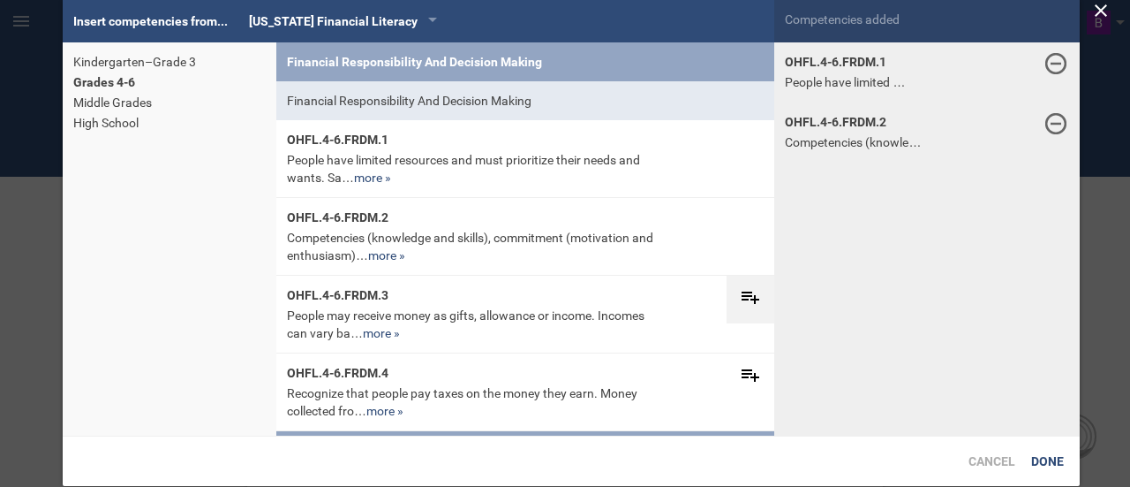
click at [737, 279] on div at bounding box center [751, 300] width 48 height 48
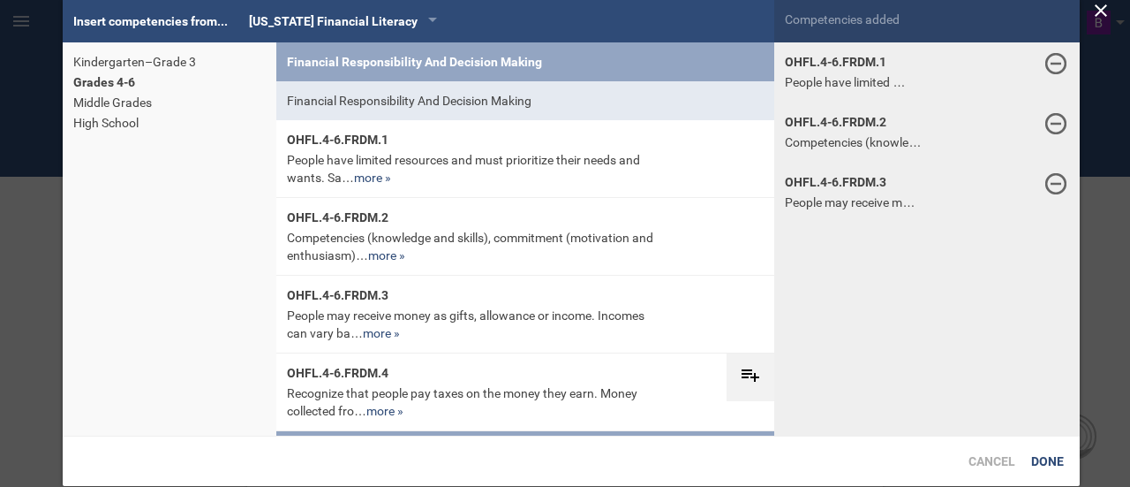
click at [732, 359] on div at bounding box center [751, 377] width 48 height 48
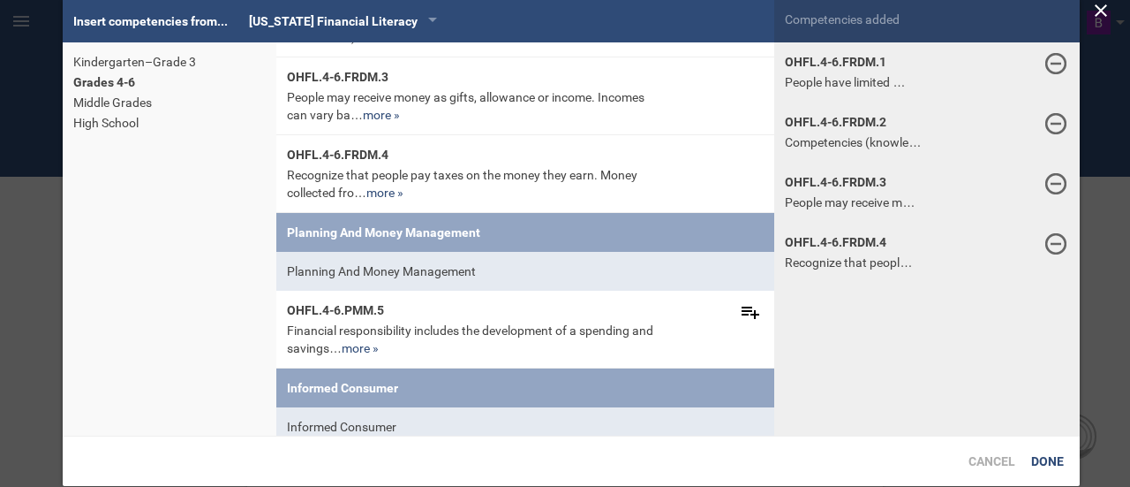
scroll to position [274, 0]
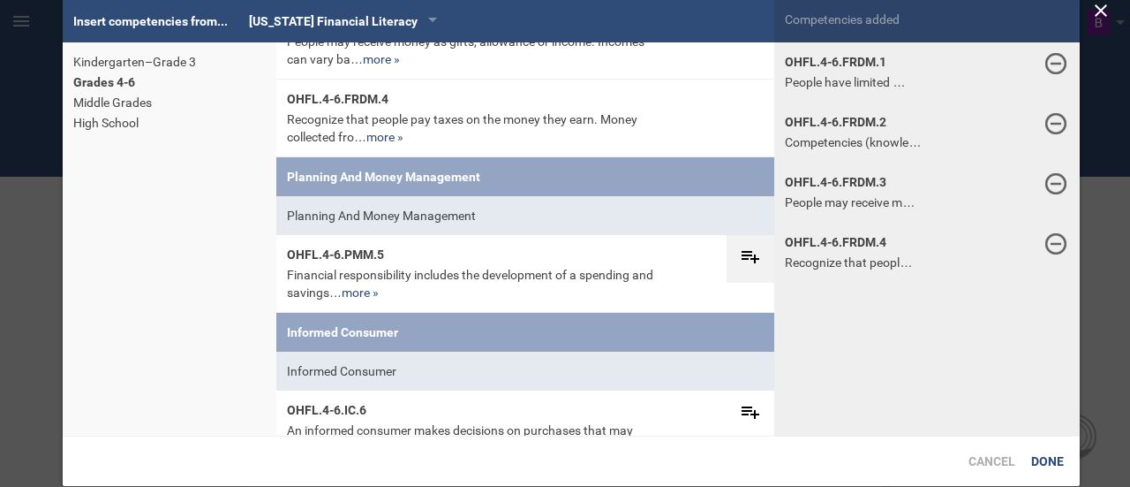
click at [740, 247] on icon at bounding box center [750, 255] width 21 height 21
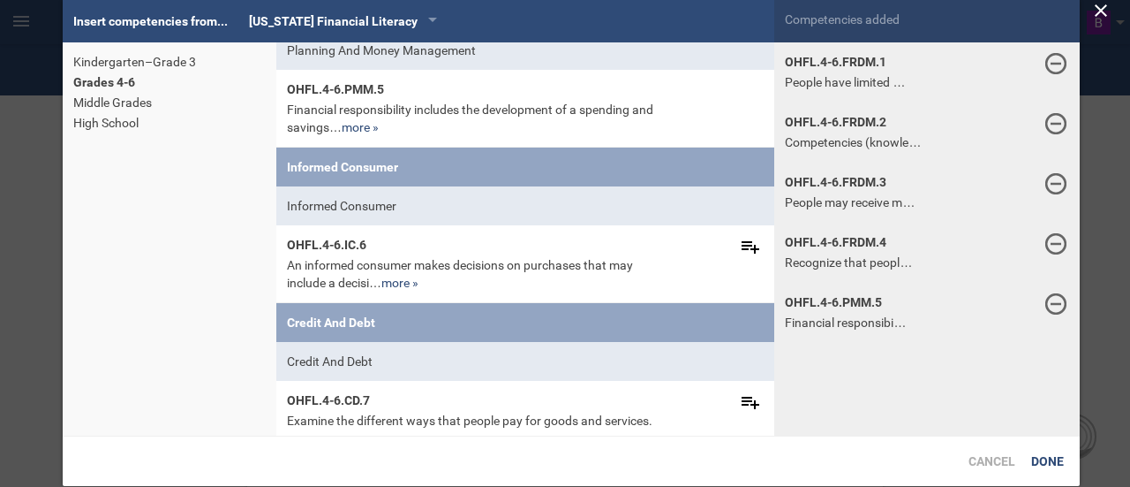
scroll to position [441, 0]
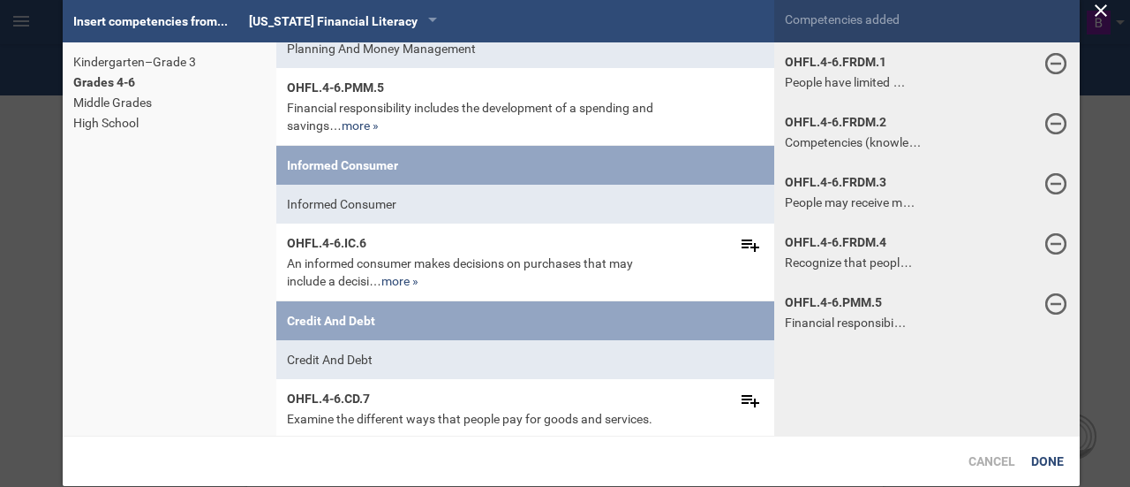
click at [740, 247] on icon at bounding box center [750, 244] width 21 height 21
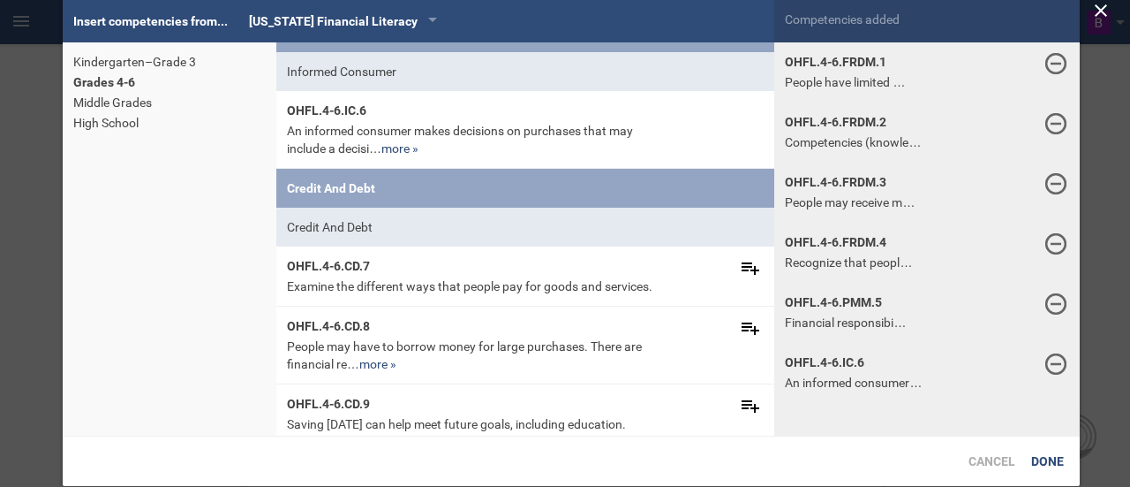
scroll to position [575, 0]
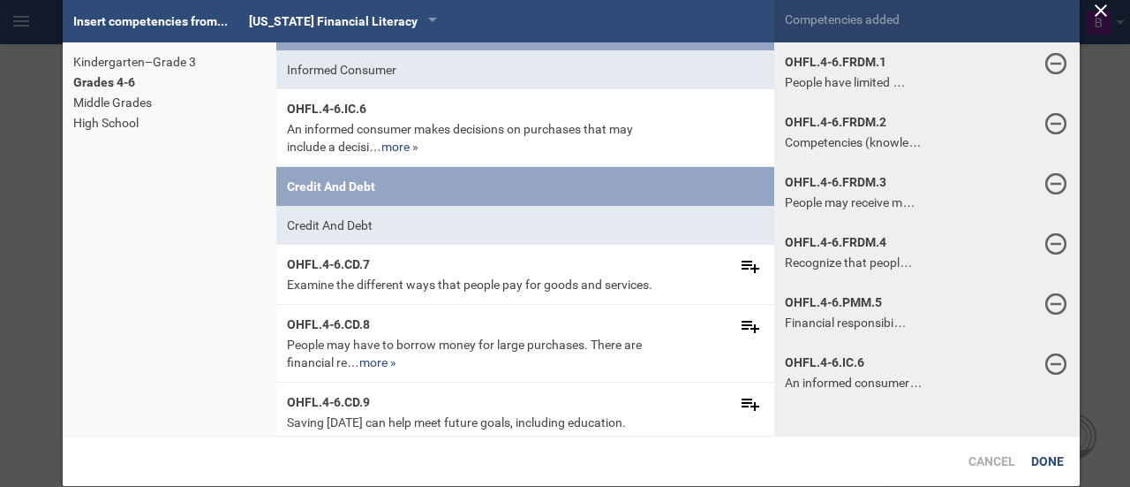
click at [733, 247] on div at bounding box center [751, 269] width 48 height 48
click at [727, 341] on div at bounding box center [751, 328] width 48 height 26
click at [733, 407] on div at bounding box center [751, 406] width 48 height 48
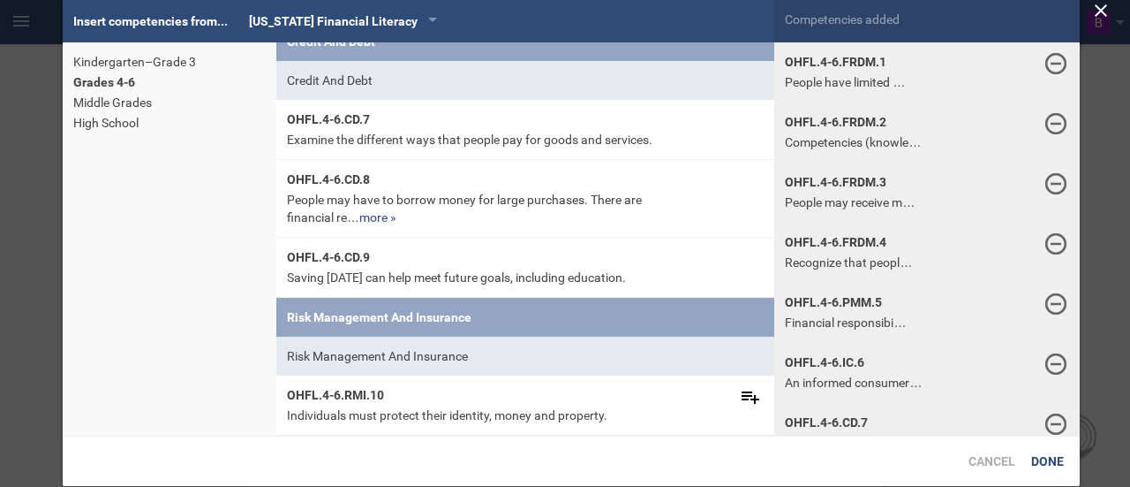
click at [740, 407] on icon at bounding box center [750, 396] width 21 height 21
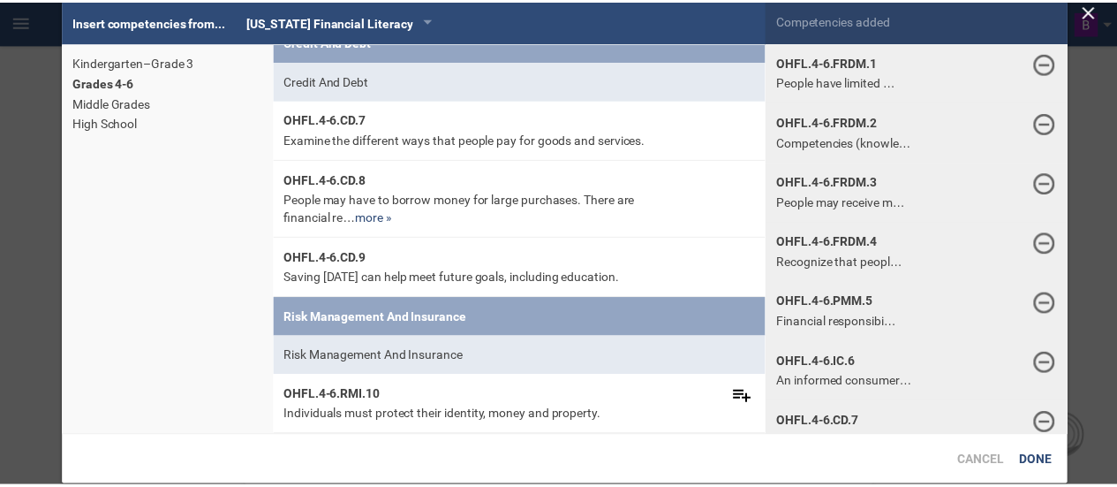
scroll to position [399, 0]
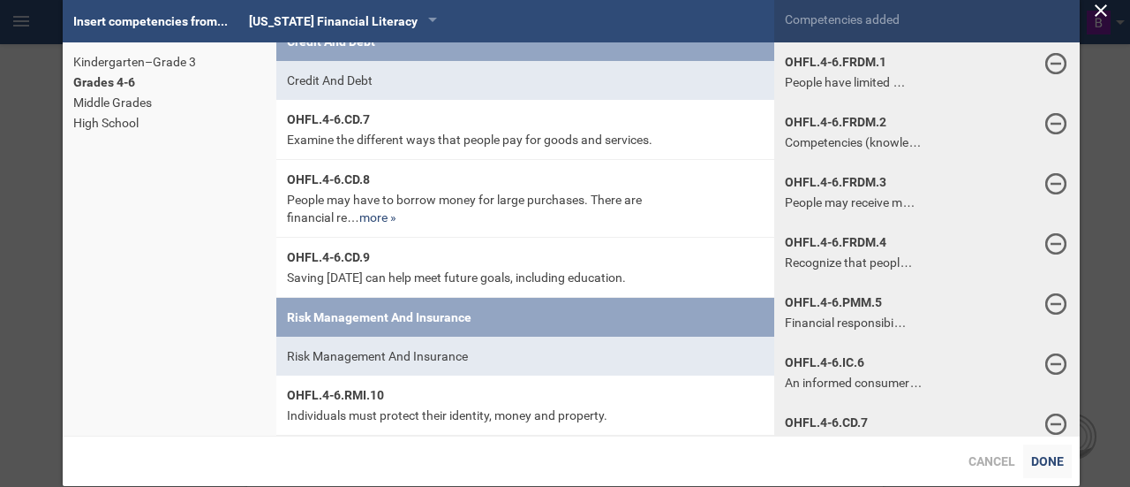
click at [1048, 463] on div "Done" at bounding box center [1047, 461] width 49 height 34
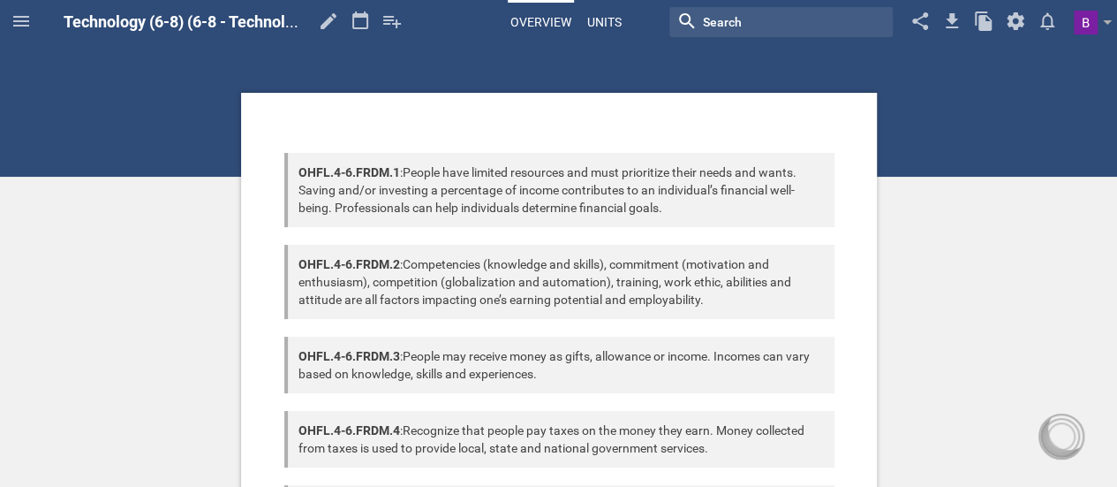
click at [598, 23] on link "Units" at bounding box center [605, 22] width 40 height 39
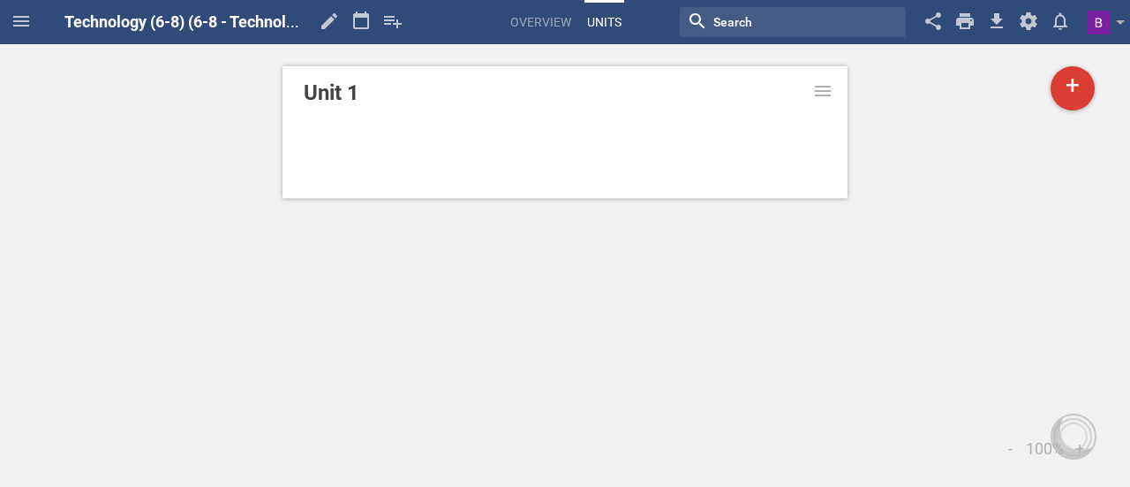
click at [443, 110] on div at bounding box center [565, 116] width 523 height 14
click at [333, 91] on link "Unit 1" at bounding box center [565, 93] width 523 height 32
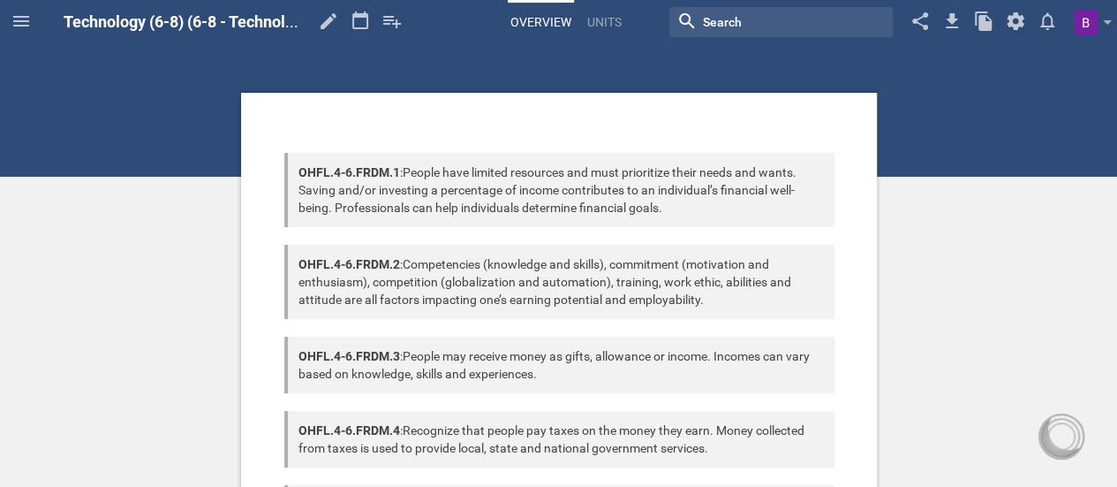
click at [174, 31] on span "Technology (6-8) (6-8 - Technology)" at bounding box center [190, 21] width 253 height 19
click at [361, 26] on icon at bounding box center [360, 21] width 32 height 42
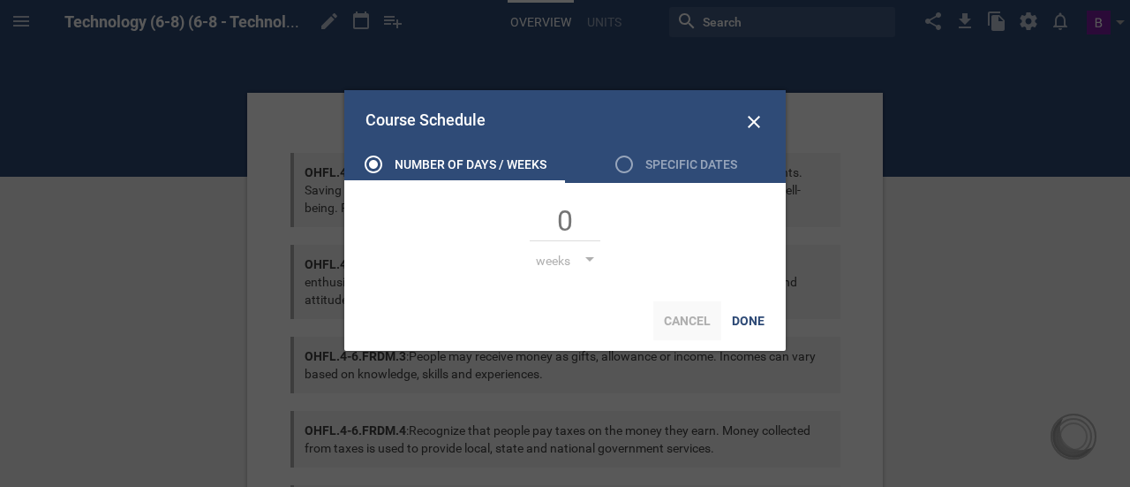
click at [691, 313] on div "Cancel" at bounding box center [687, 320] width 68 height 39
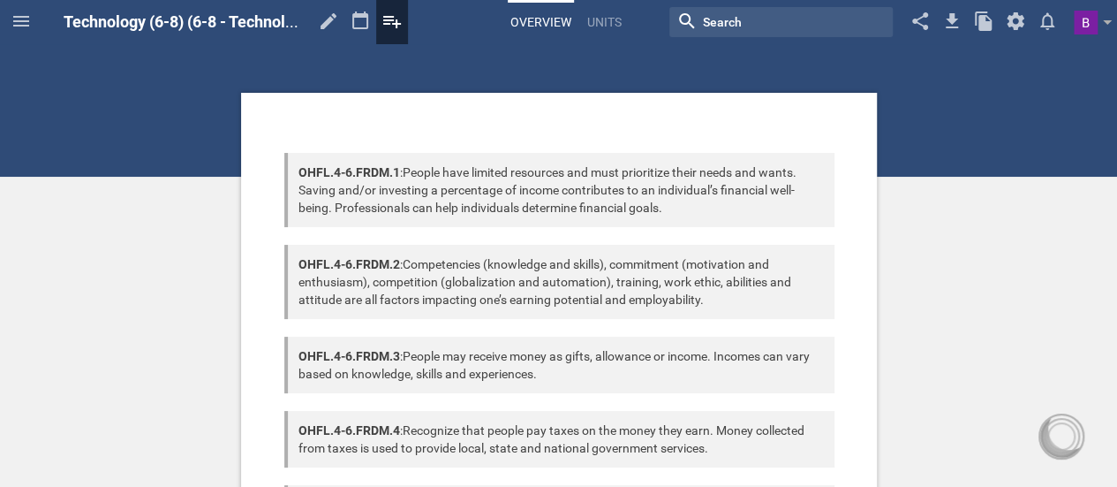
click at [397, 20] on icon at bounding box center [392, 21] width 32 height 42
click at [390, 19] on icon at bounding box center [392, 21] width 32 height 42
click at [390, 16] on icon at bounding box center [392, 22] width 18 height 12
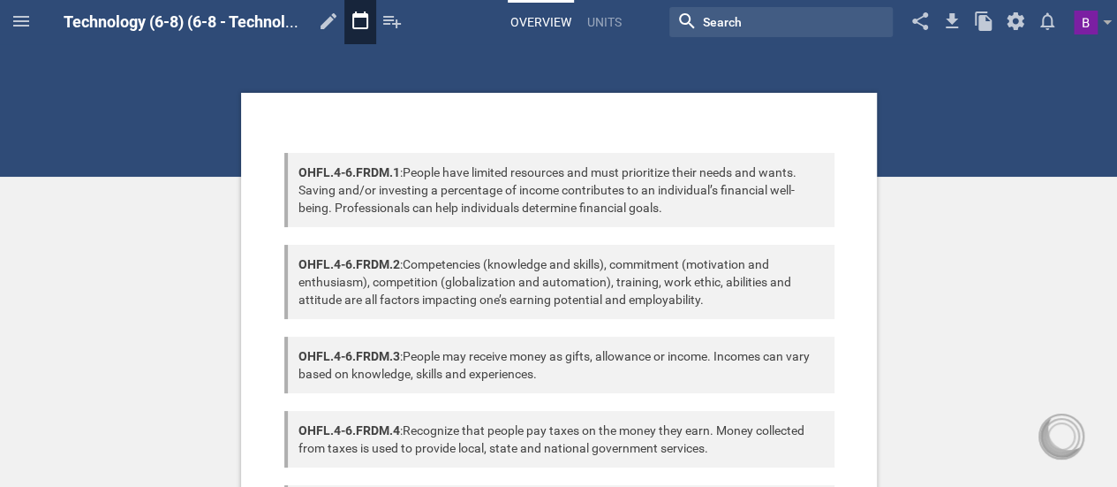
click at [359, 15] on icon at bounding box center [360, 20] width 16 height 18
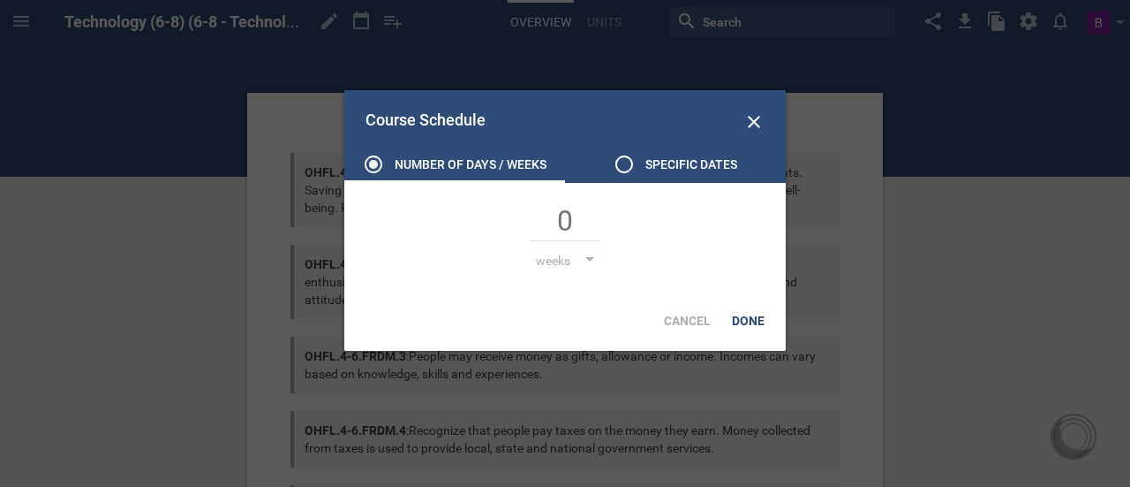
click at [706, 162] on div "Specific dates" at bounding box center [692, 164] width 92 height 21
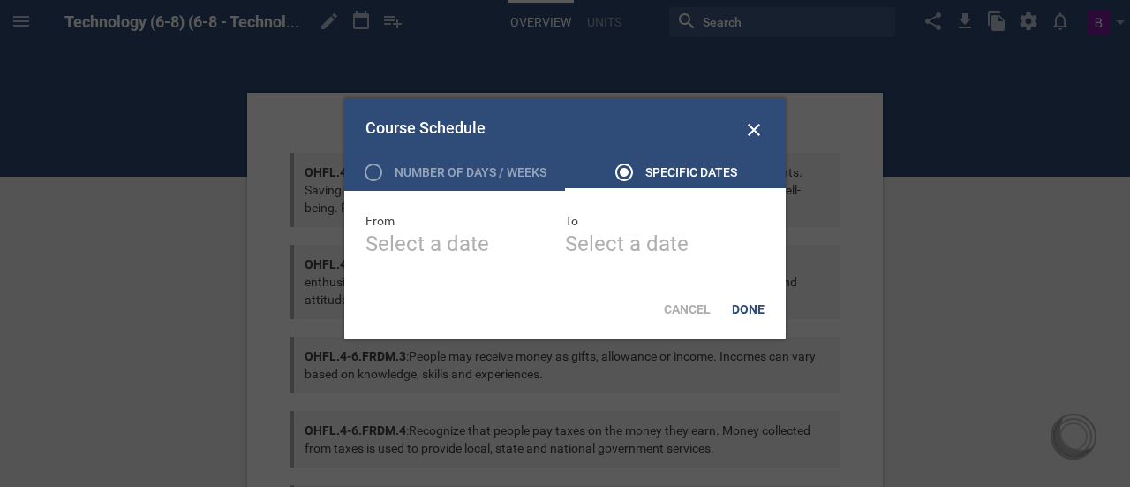
click at [706, 162] on div "Specific dates" at bounding box center [692, 172] width 92 height 21
click at [749, 133] on icon at bounding box center [754, 129] width 21 height 21
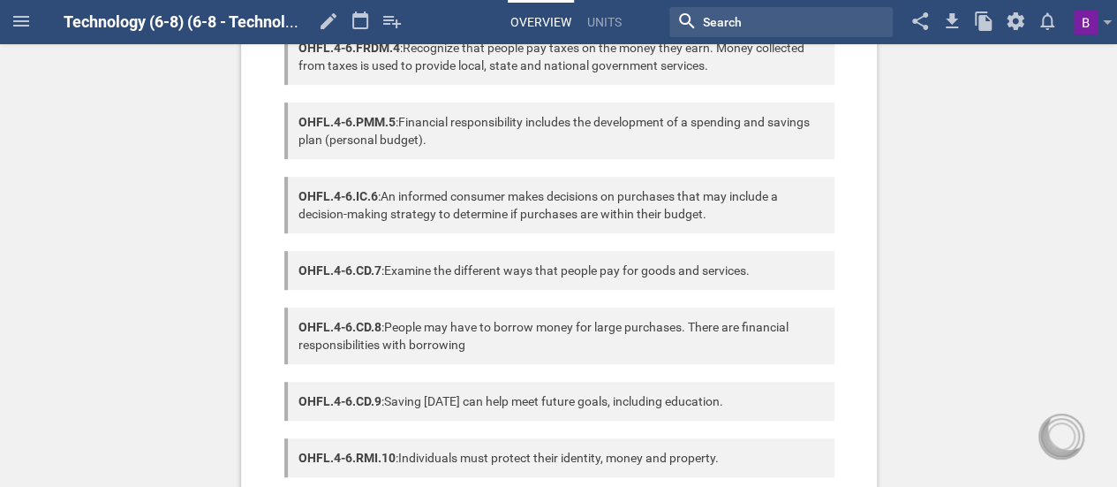
scroll to position [383, 0]
click at [979, 354] on div "OHFL.4-6.FRDM.1 : People have limited resources and must prioritize their needs…" at bounding box center [558, 296] width 1117 height 1359
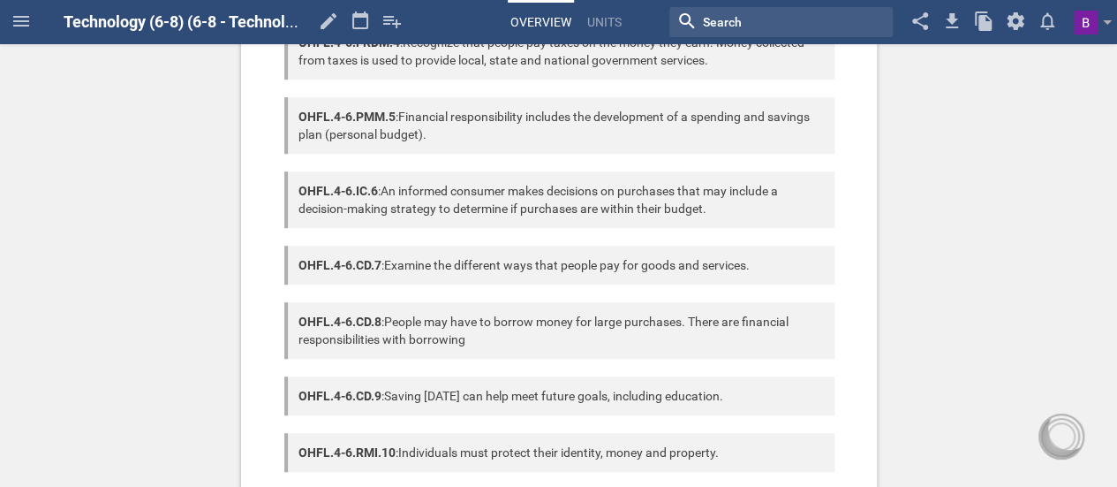
scroll to position [389, 0]
click at [684, 293] on div at bounding box center [559, 292] width 550 height 18
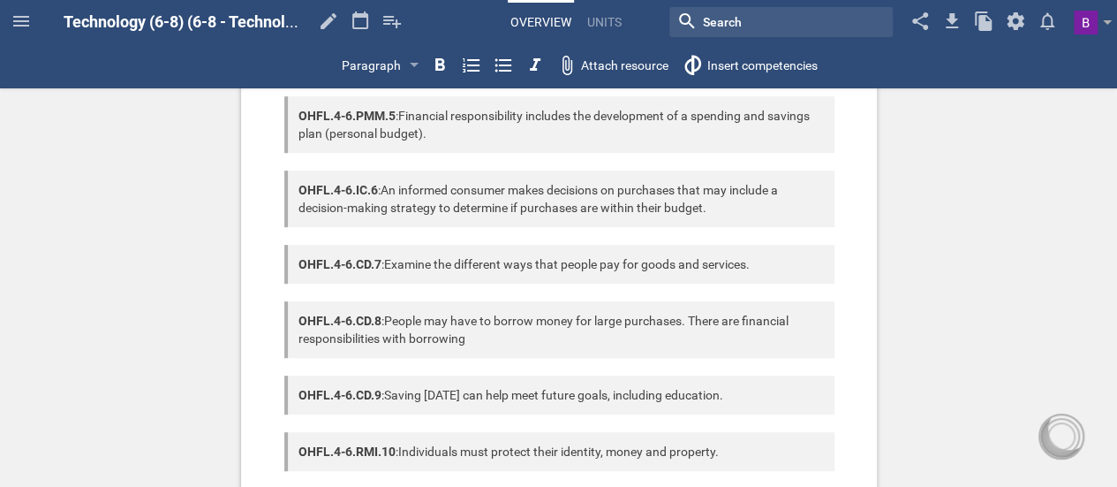
click at [567, 238] on div at bounding box center [559, 236] width 550 height 18
click at [484, 161] on div at bounding box center [559, 162] width 550 height 18
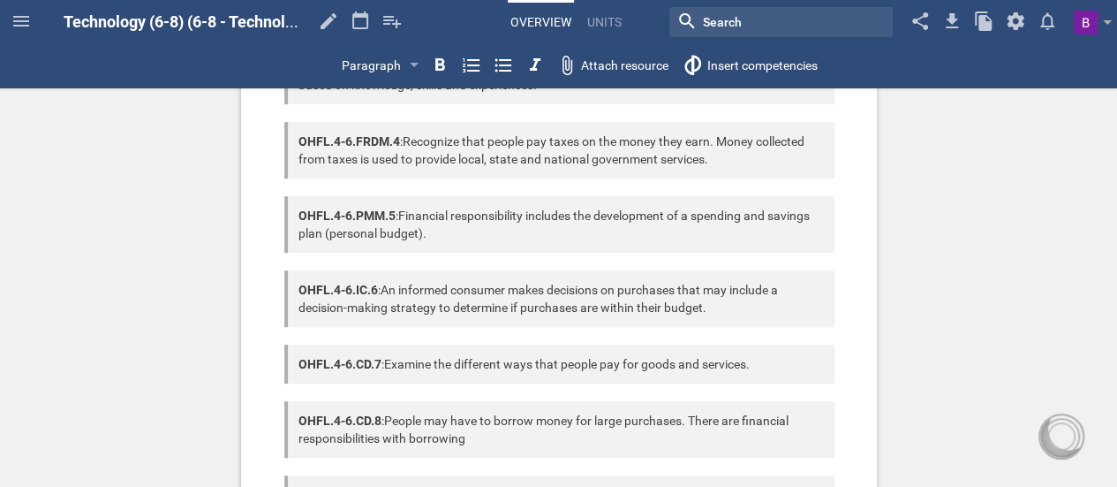
scroll to position [275, 0]
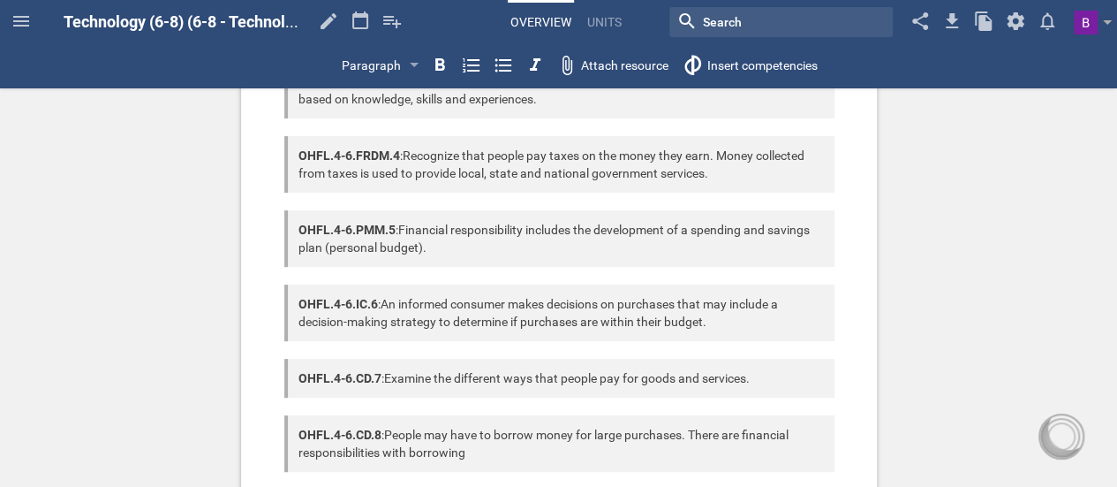
click at [491, 198] on div at bounding box center [559, 202] width 550 height 18
click at [426, 128] on div at bounding box center [559, 127] width 550 height 18
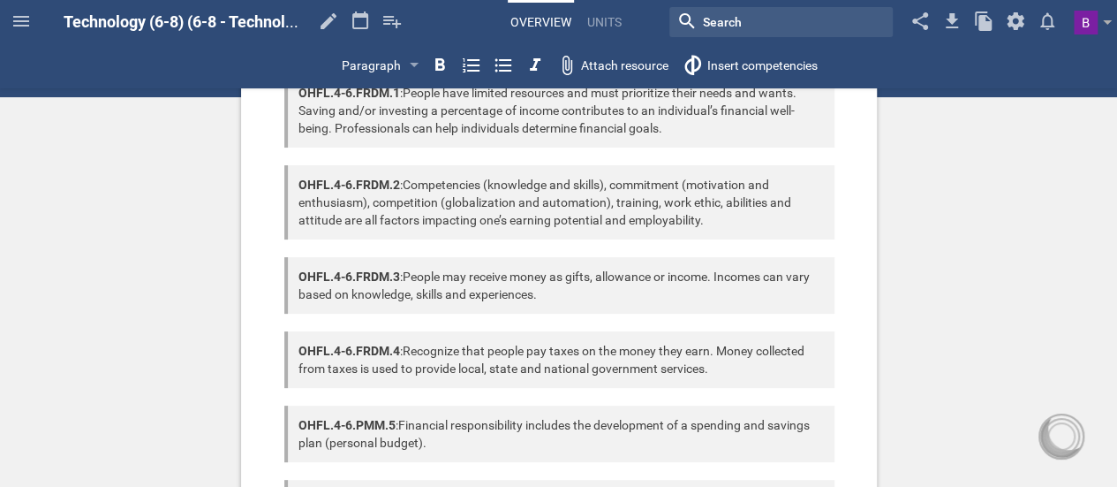
scroll to position [79, 0]
click at [413, 157] on div at bounding box center [559, 157] width 550 height 18
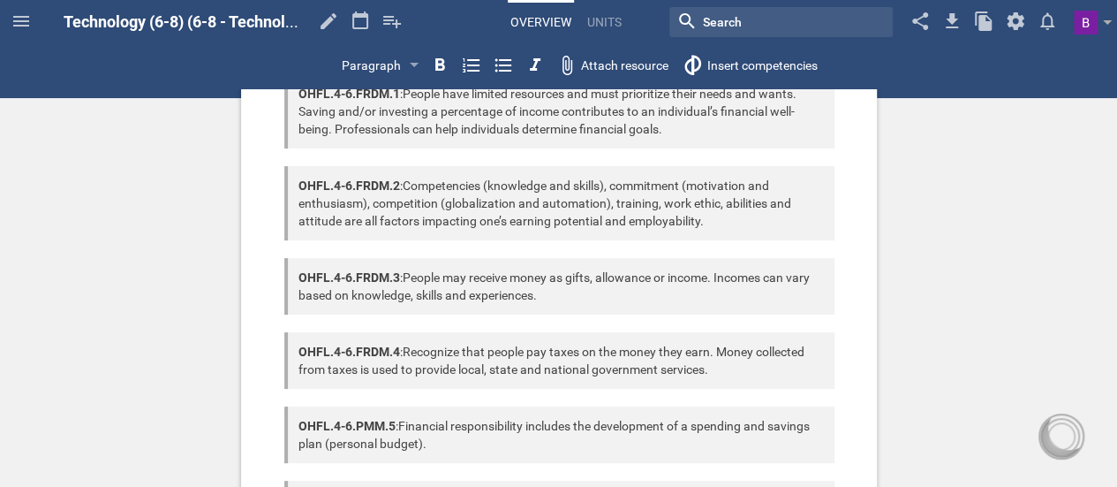
scroll to position [0, 0]
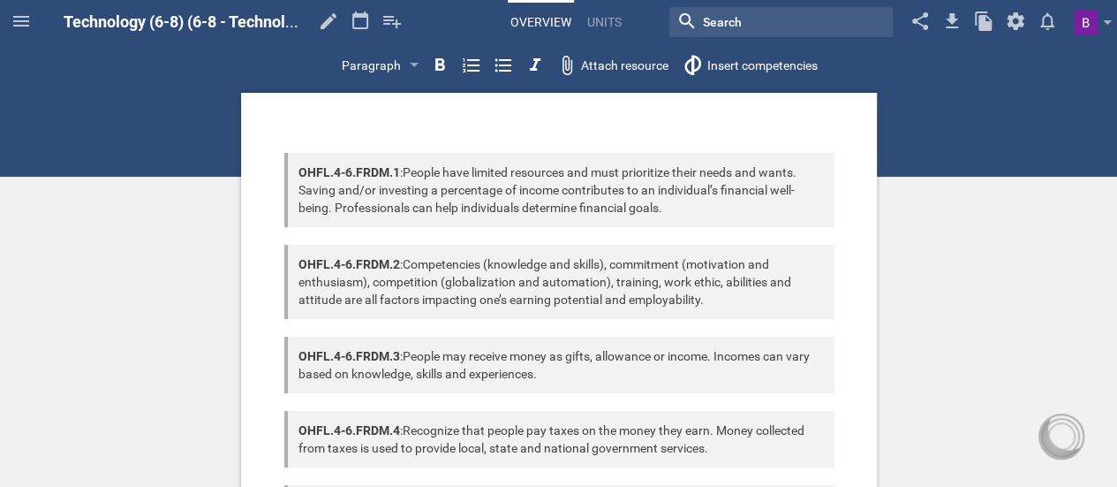
click at [379, 321] on div at bounding box center [559, 328] width 550 height 18
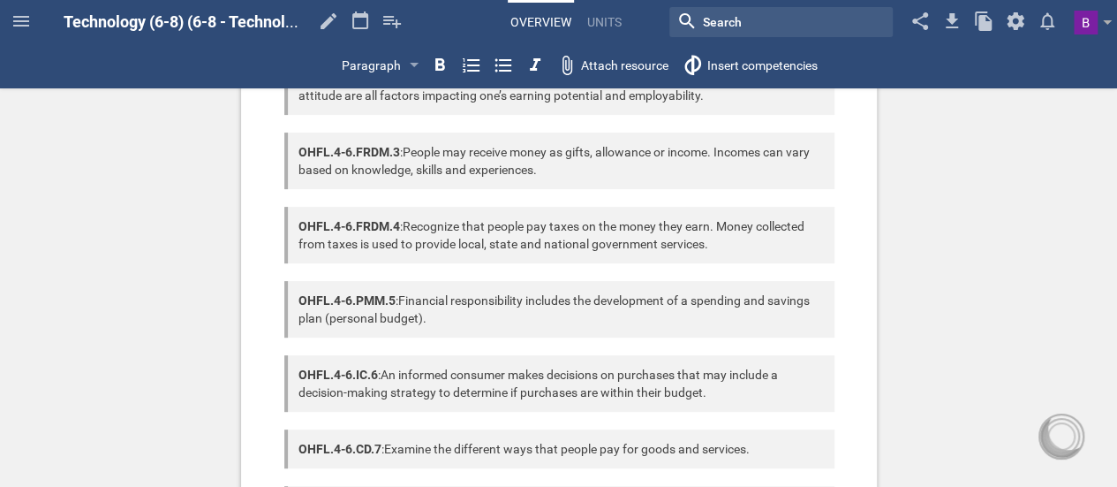
scroll to position [207, 0]
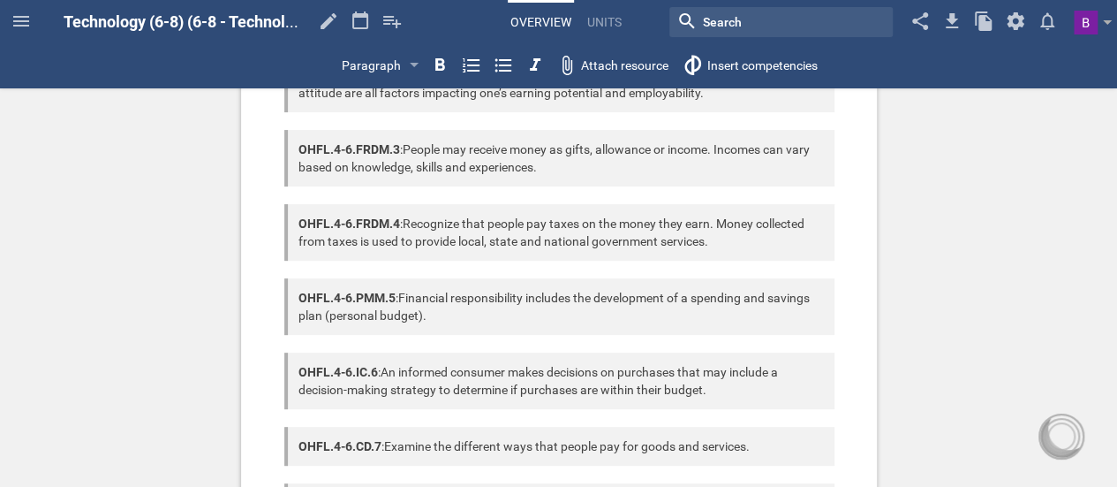
click at [369, 339] on div at bounding box center [559, 344] width 550 height 18
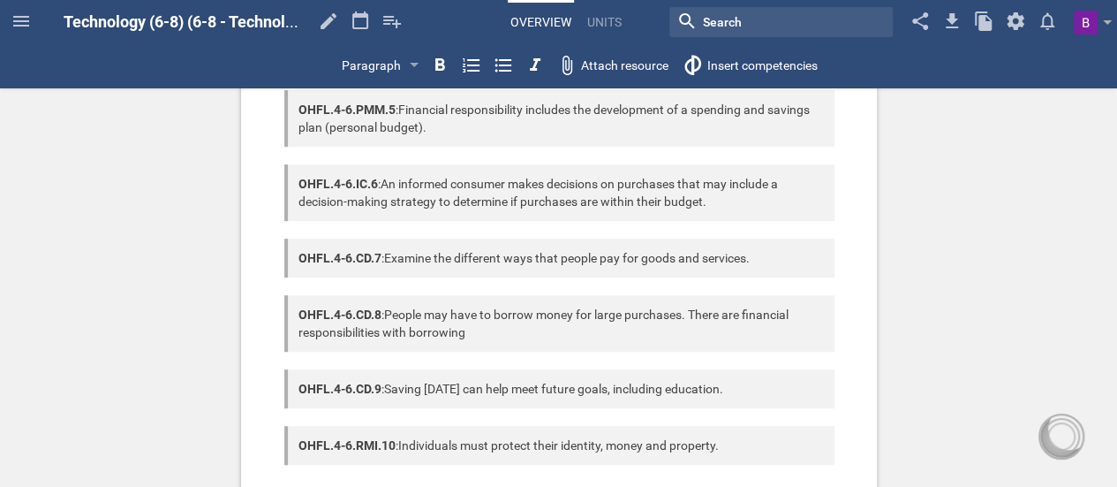
scroll to position [396, 0]
click at [367, 357] on div at bounding box center [559, 360] width 550 height 18
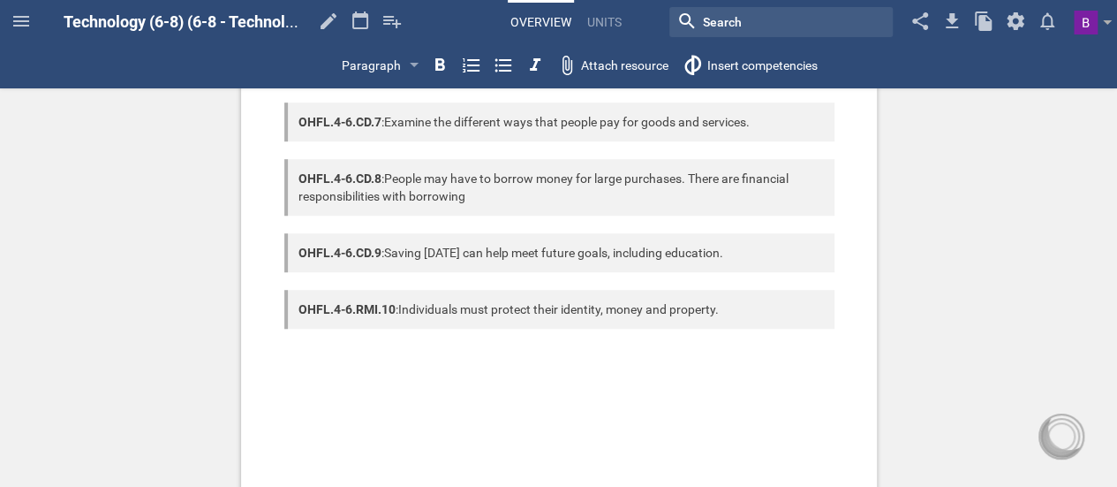
scroll to position [530, 0]
click at [369, 340] on div at bounding box center [559, 338] width 550 height 18
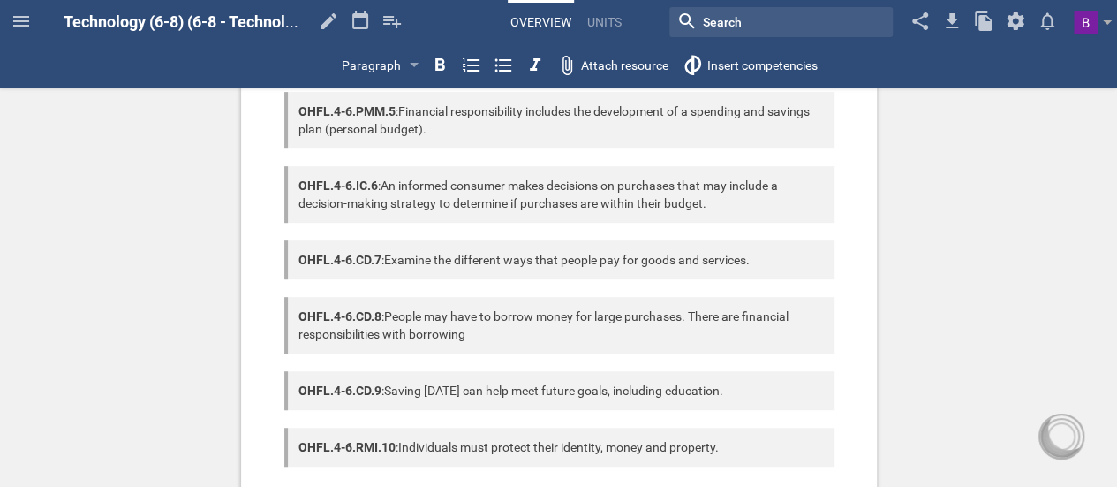
scroll to position [392, 0]
click at [304, 156] on div at bounding box center [559, 158] width 550 height 18
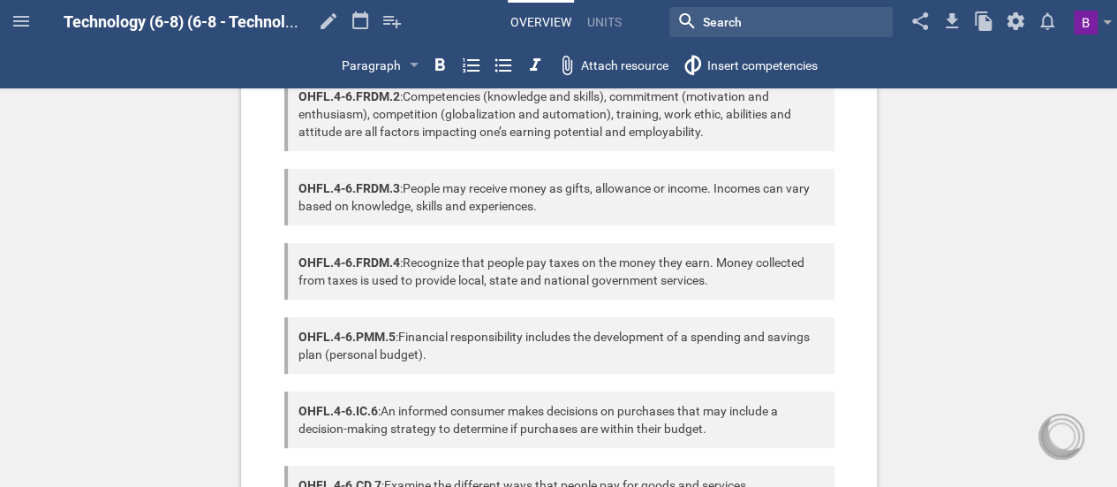
click at [304, 156] on div at bounding box center [559, 160] width 550 height 18
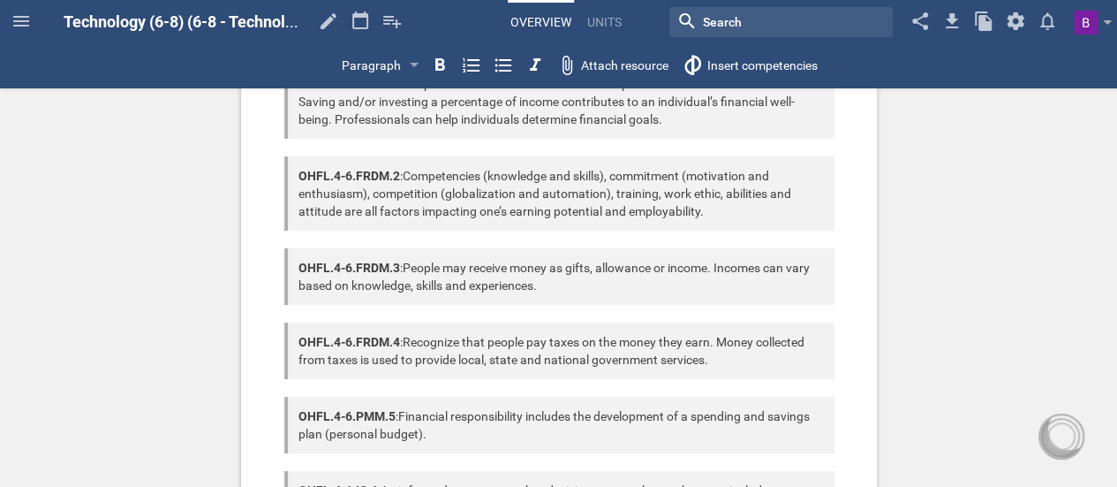
scroll to position [0, 0]
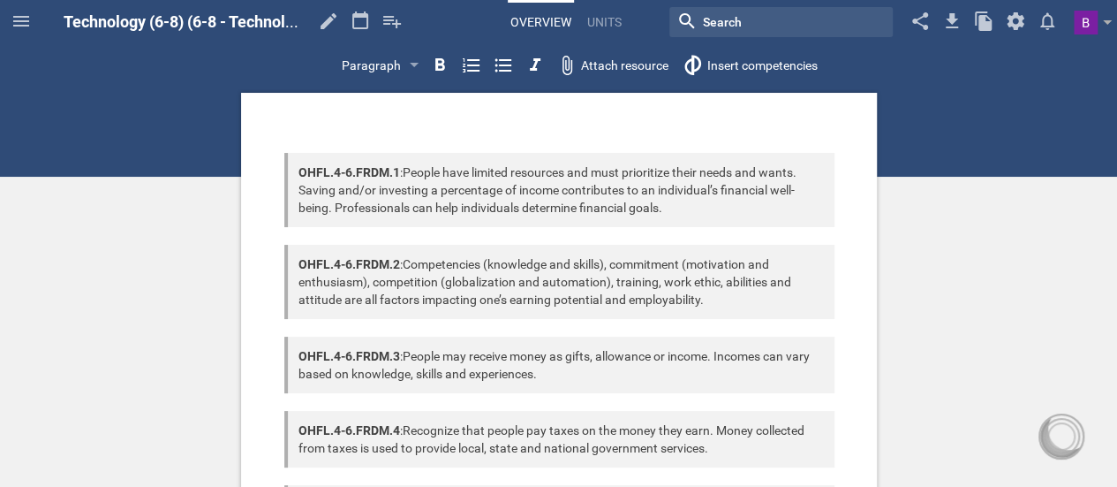
click at [306, 238] on div at bounding box center [559, 236] width 550 height 18
click at [288, 143] on div at bounding box center [559, 144] width 550 height 18
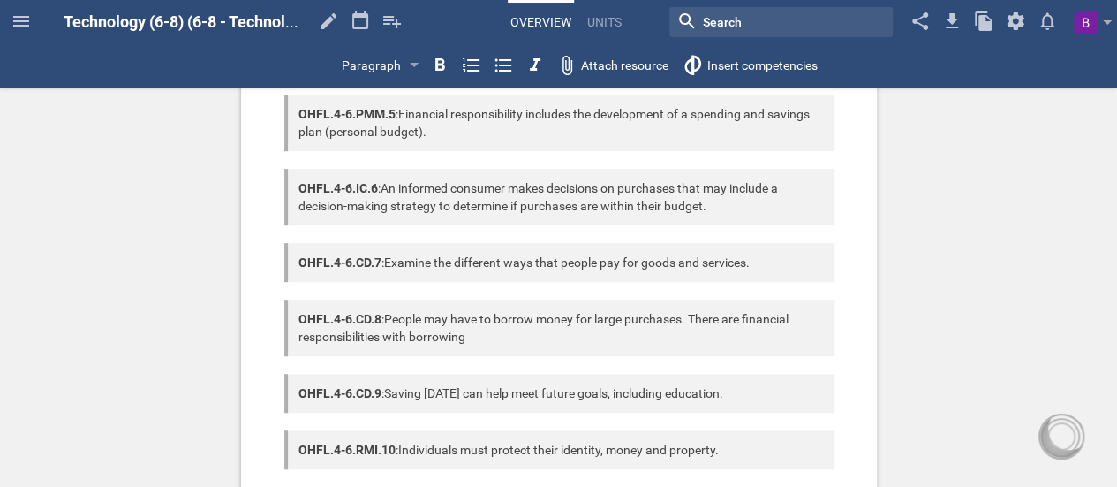
scroll to position [389, 0]
click at [348, 230] on div at bounding box center [559, 235] width 550 height 18
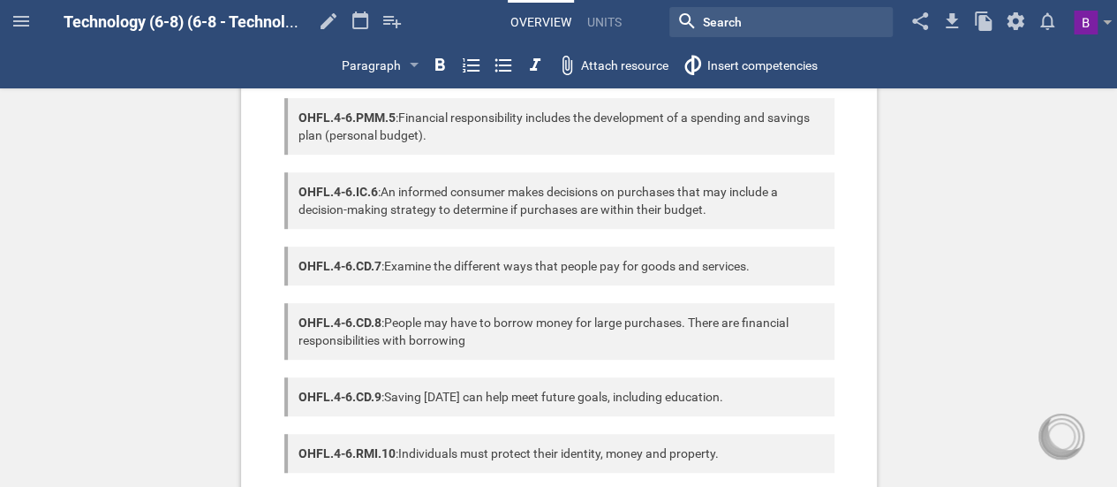
scroll to position [386, 0]
click at [446, 333] on div "OHFL.4-6.CD.8 : People may have to borrow money for large purchases. There are …" at bounding box center [559, 332] width 550 height 57
click at [404, 298] on div at bounding box center [559, 295] width 550 height 18
click at [366, 223] on div "OHFL.4-6.IC.6 : An informed consumer makes decisions on purchases that may incl…" at bounding box center [559, 201] width 550 height 57
click at [359, 227] on div "OHFL.4-6.IC.6 : An informed consumer makes decisions on purchases that may incl…" at bounding box center [559, 201] width 550 height 57
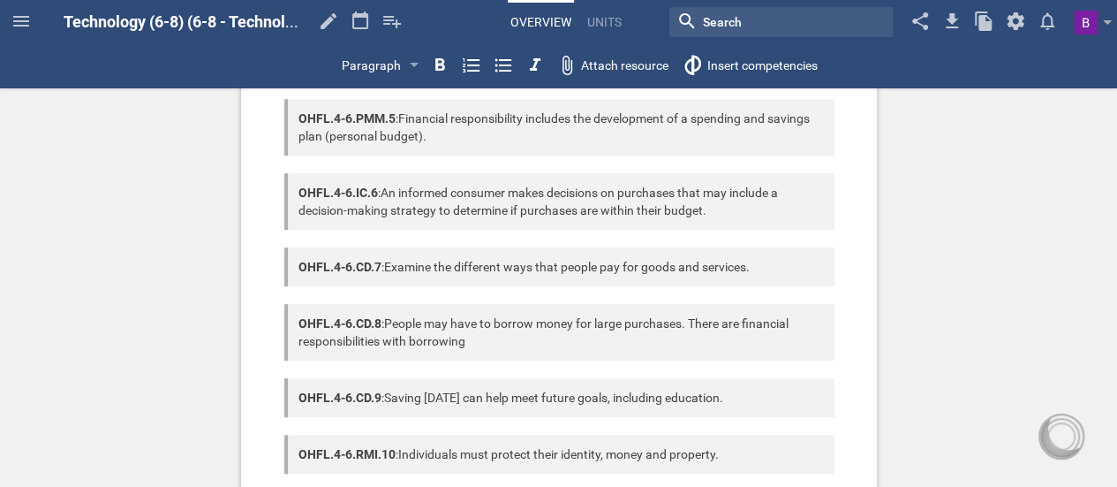
click at [358, 168] on div at bounding box center [559, 164] width 550 height 18
click at [311, 235] on div at bounding box center [559, 239] width 550 height 18
click at [304, 301] on div at bounding box center [559, 295] width 550 height 18
click at [300, 370] on div at bounding box center [559, 369] width 550 height 18
click at [307, 424] on div at bounding box center [559, 426] width 550 height 18
